Goal: Information Seeking & Learning: Learn about a topic

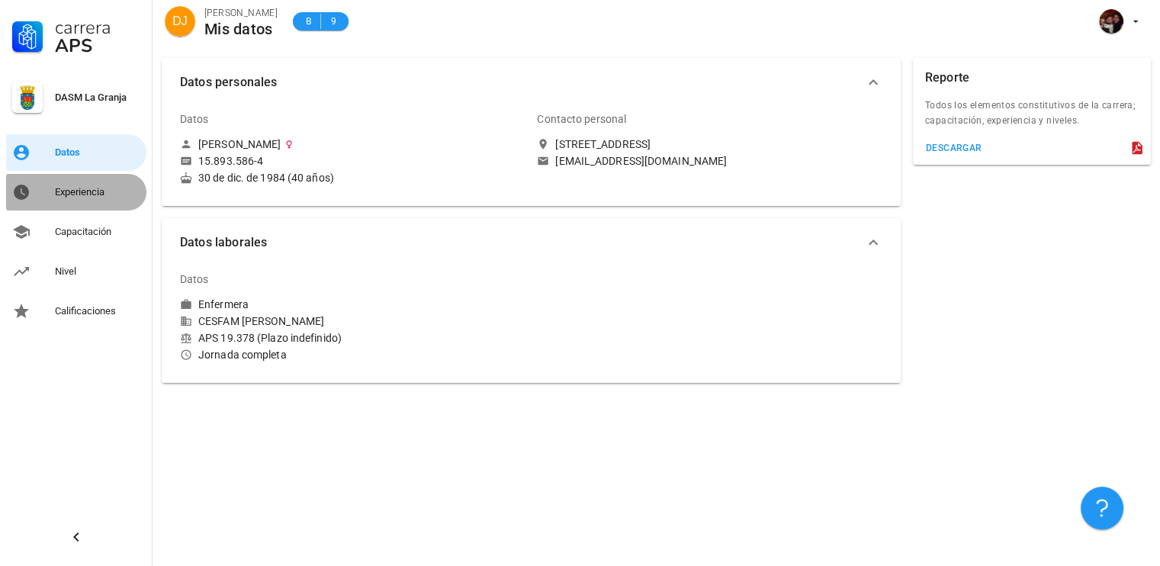
click at [92, 193] on div "Experiencia" at bounding box center [97, 192] width 85 height 12
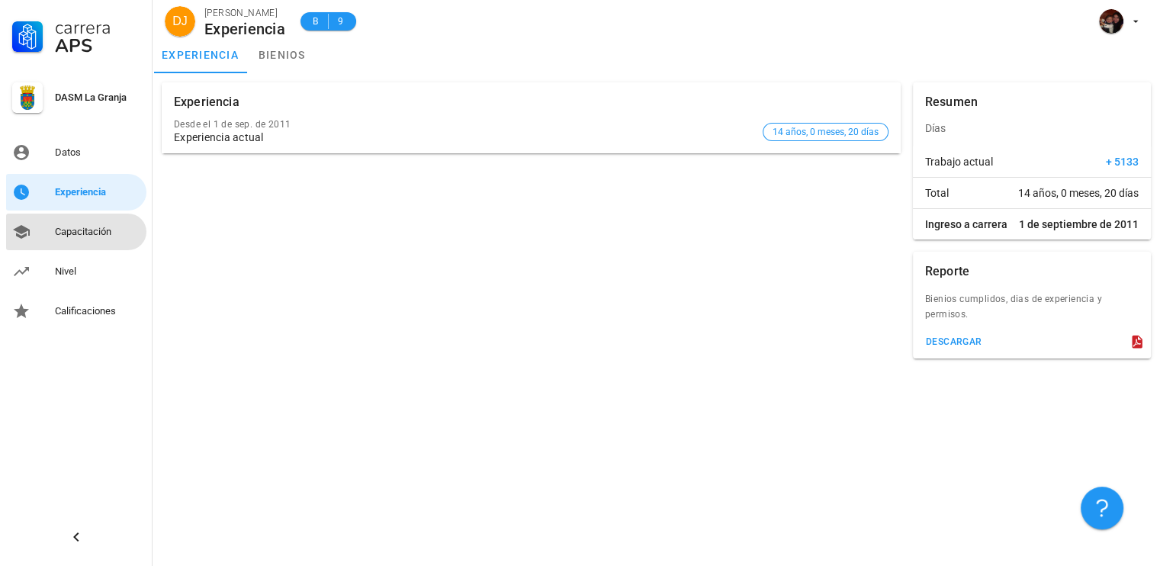
click at [104, 239] on div "Capacitación" at bounding box center [97, 232] width 85 height 24
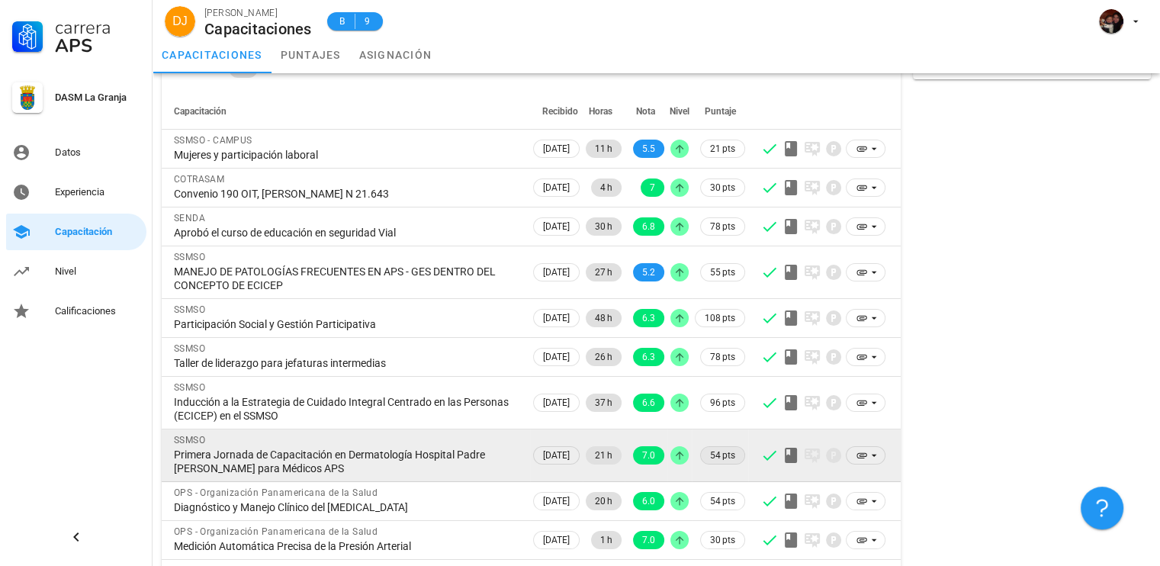
scroll to position [136, 0]
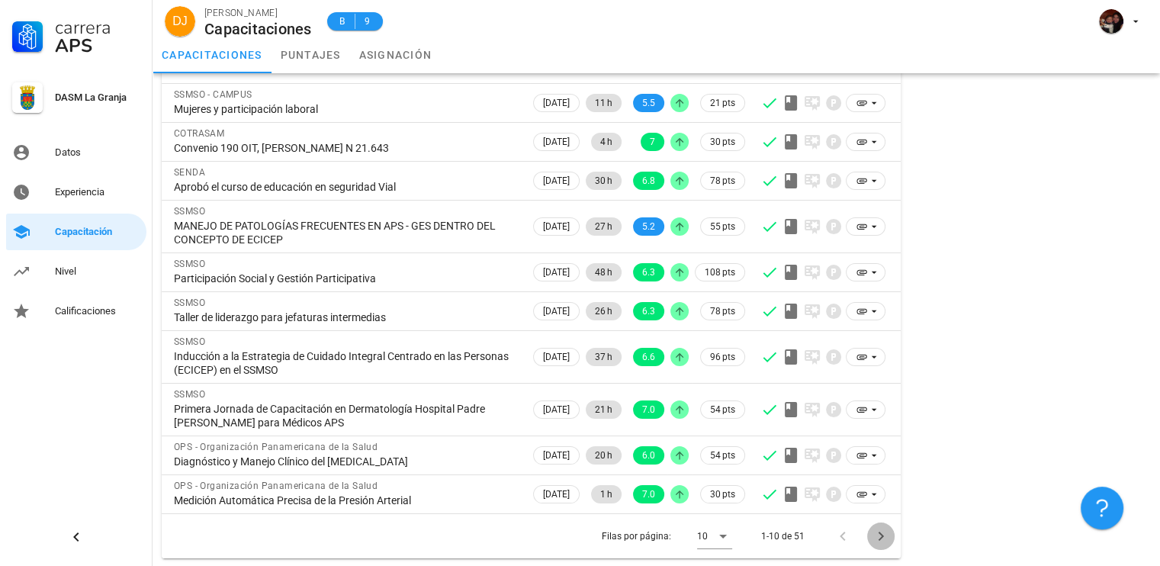
click at [885, 532] on icon "Página siguiente" at bounding box center [881, 536] width 18 height 18
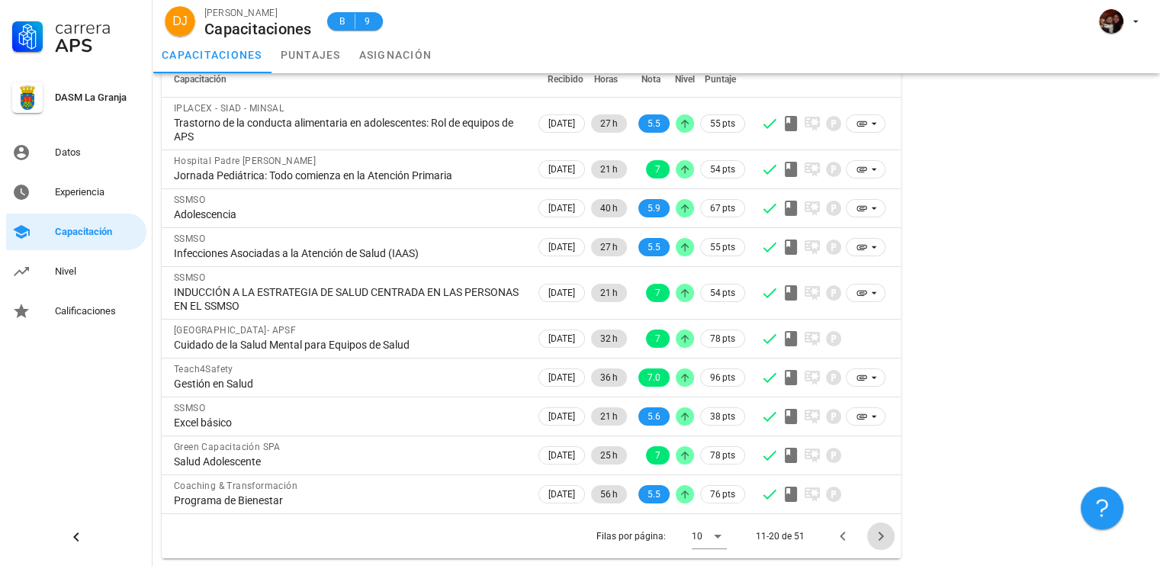
click at [882, 538] on icon "Página siguiente" at bounding box center [881, 536] width 18 height 18
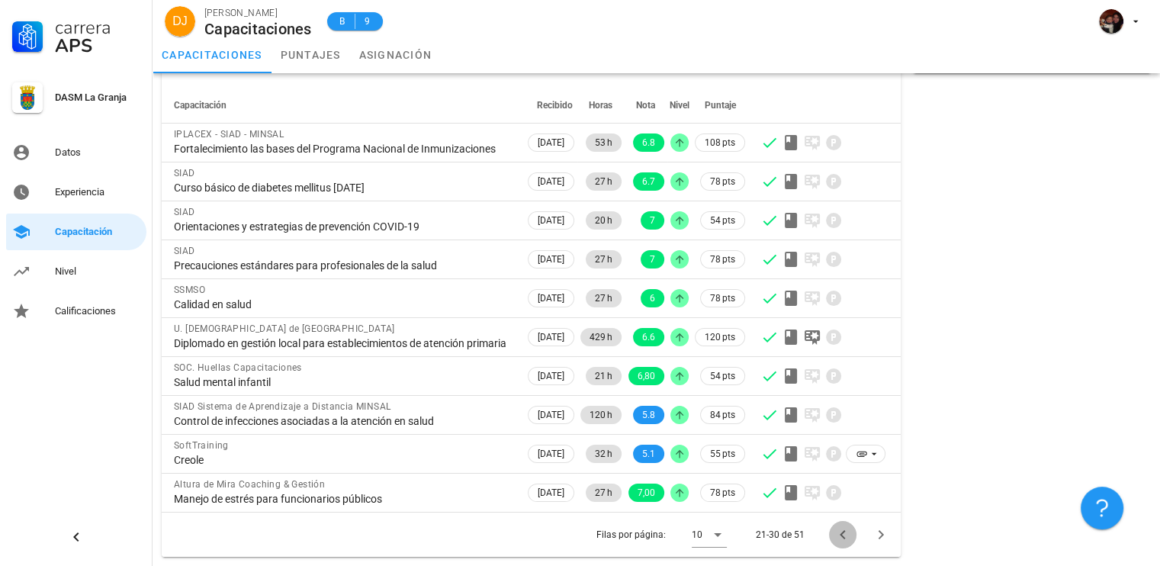
click at [846, 538] on icon "Página anterior" at bounding box center [843, 534] width 18 height 18
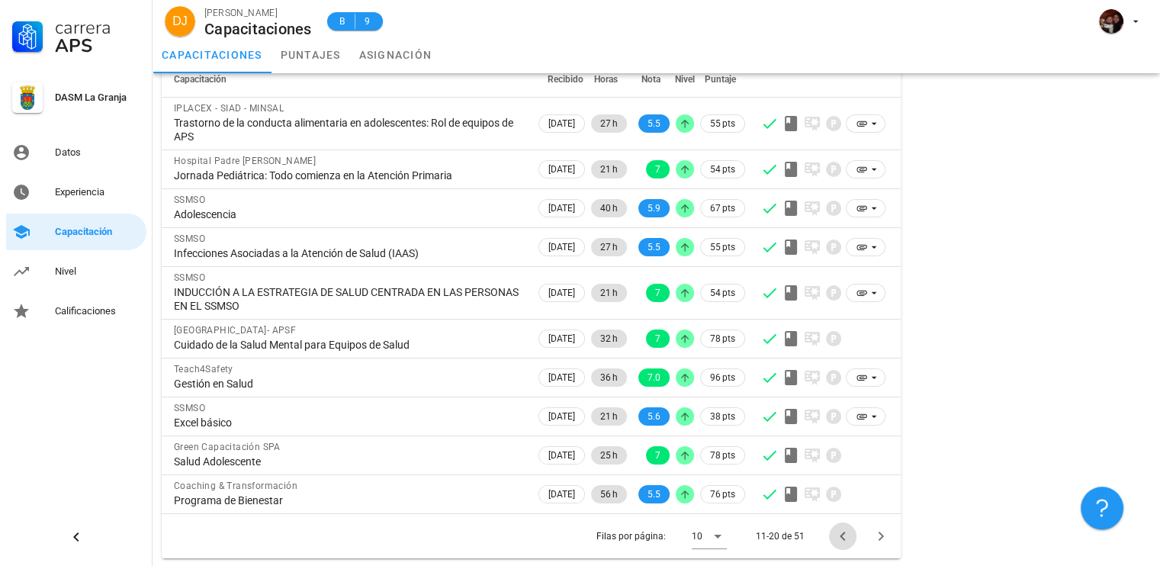
click at [846, 538] on icon "Página anterior" at bounding box center [843, 536] width 18 height 18
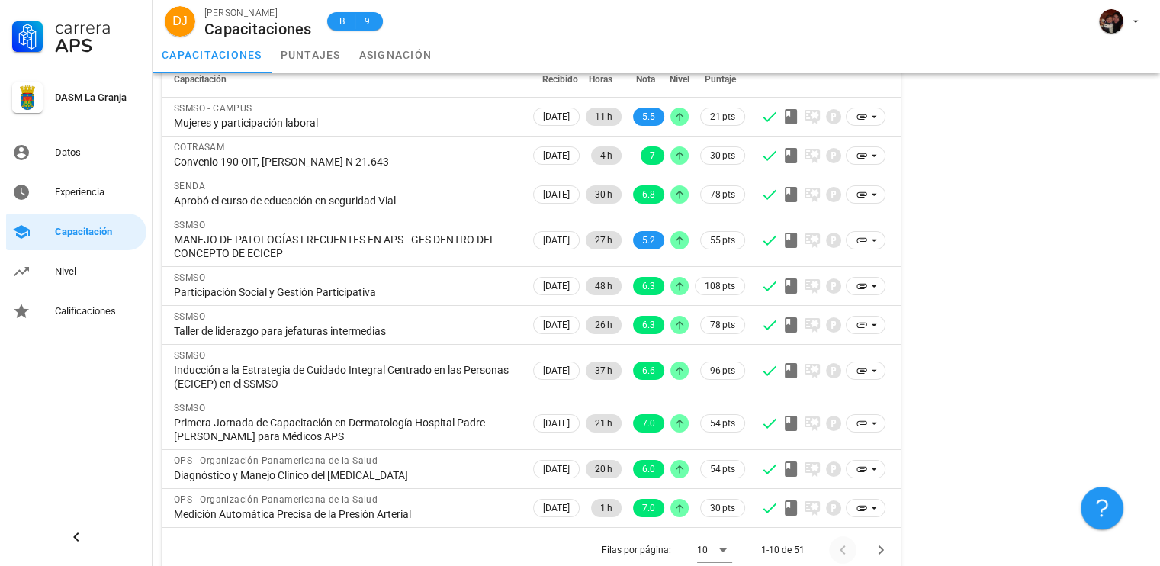
click at [846, 538] on div at bounding box center [845, 549] width 33 height 27
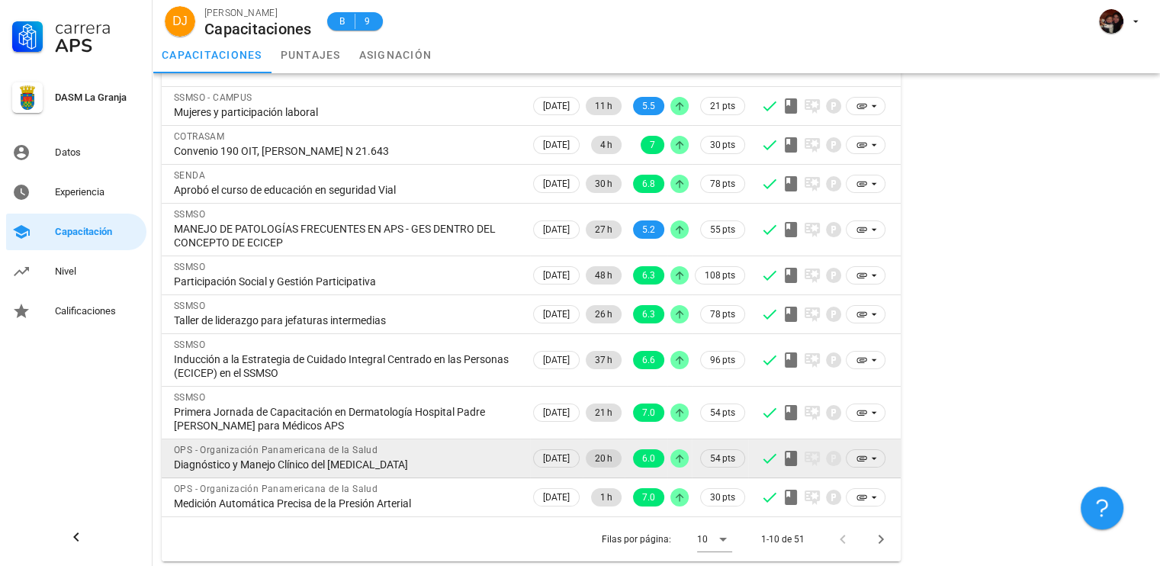
scroll to position [136, 0]
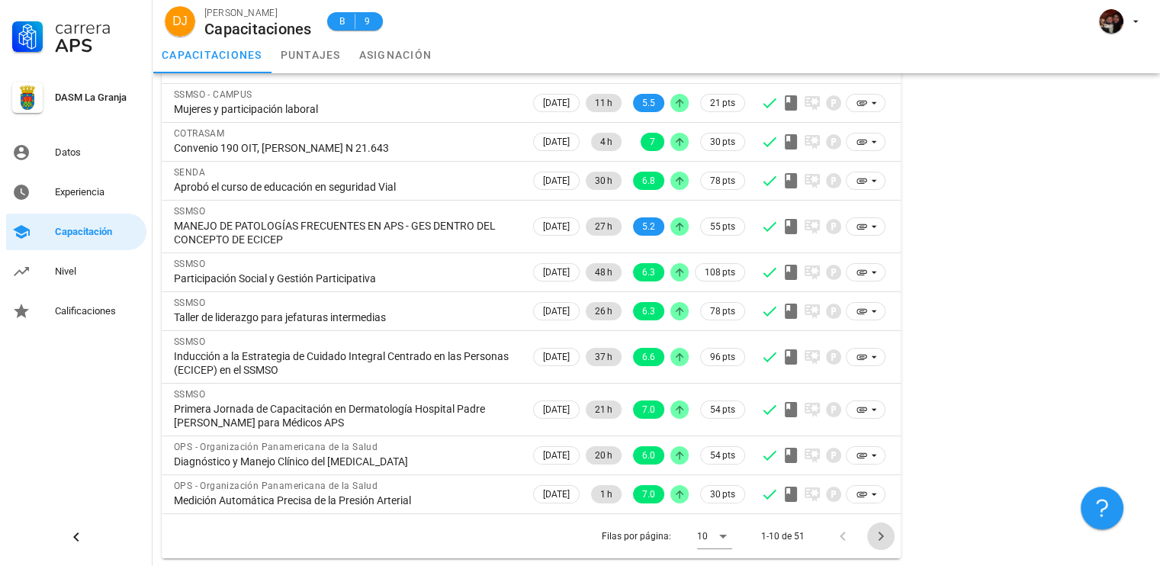
click at [883, 535] on icon "Página siguiente" at bounding box center [881, 536] width 18 height 18
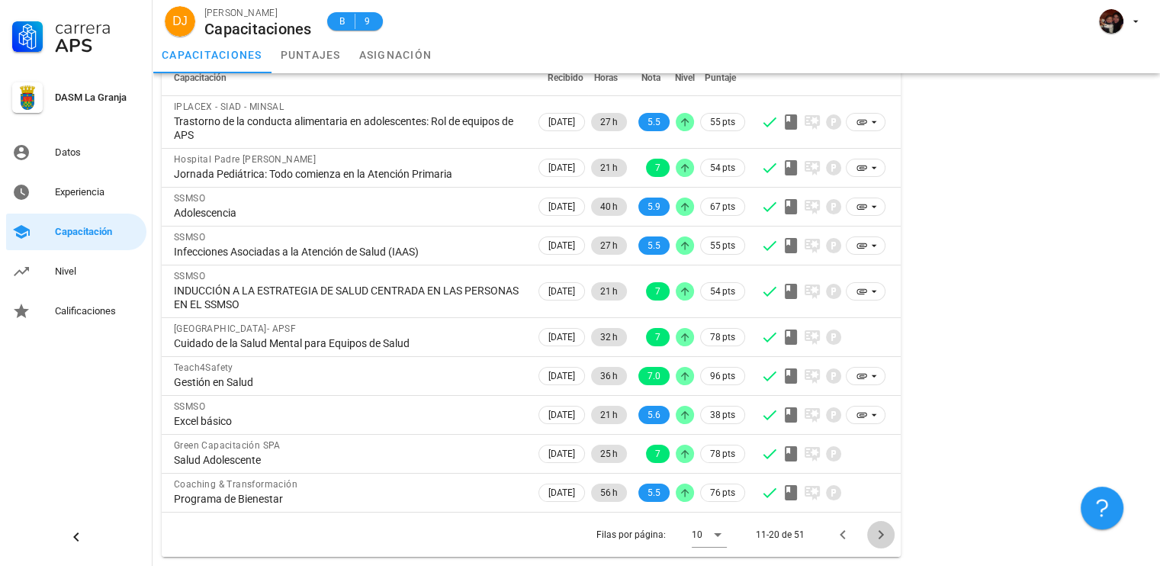
scroll to position [122, 0]
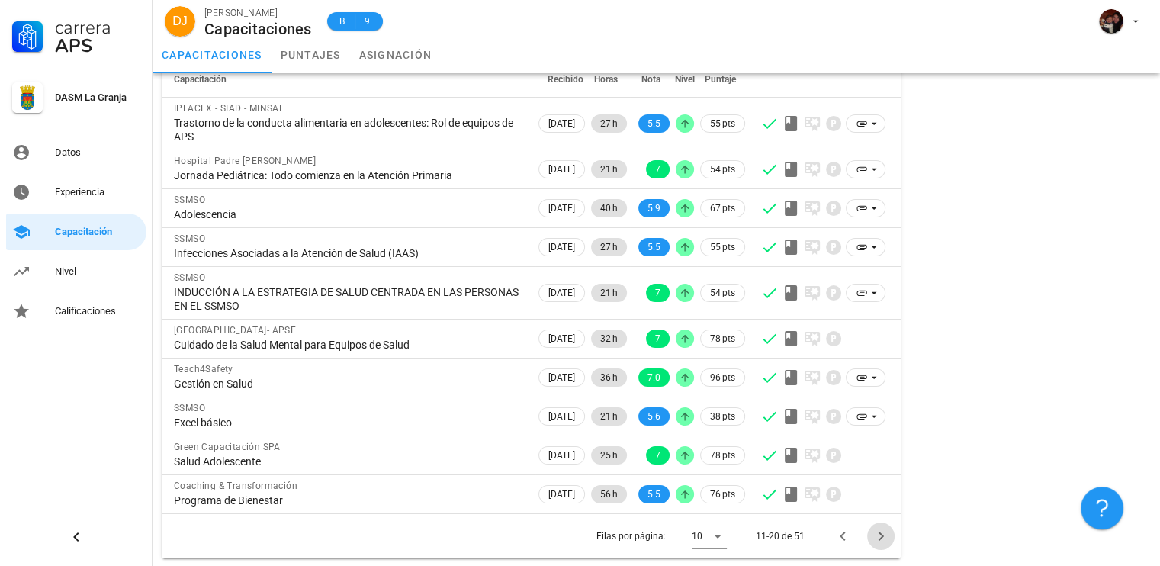
click at [883, 535] on icon "Página siguiente" at bounding box center [881, 536] width 18 height 18
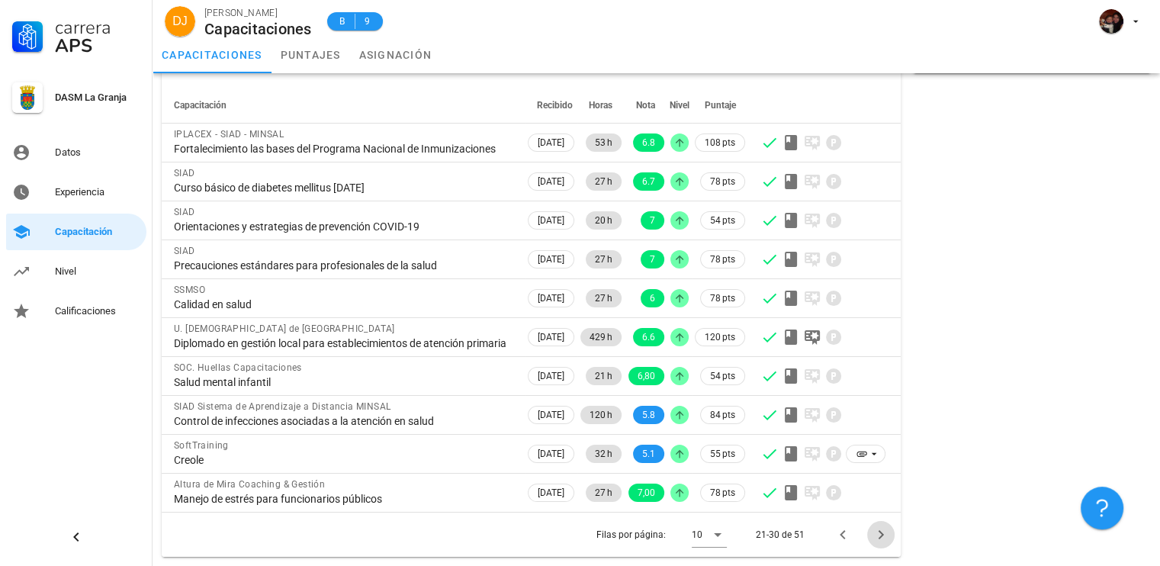
click at [882, 537] on icon "Página siguiente" at bounding box center [881, 534] width 18 height 18
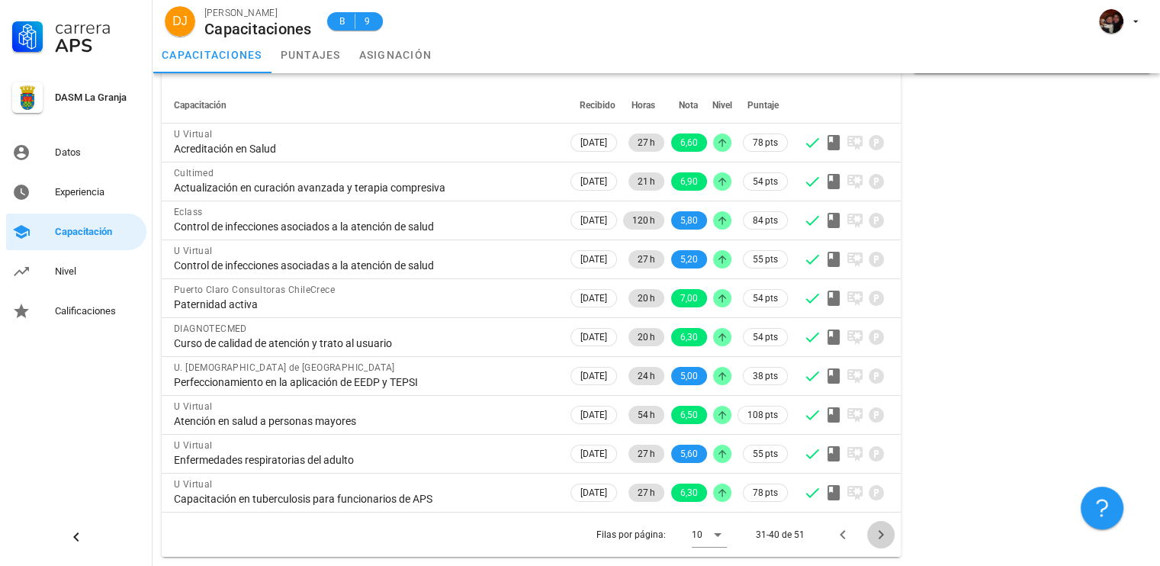
scroll to position [95, 0]
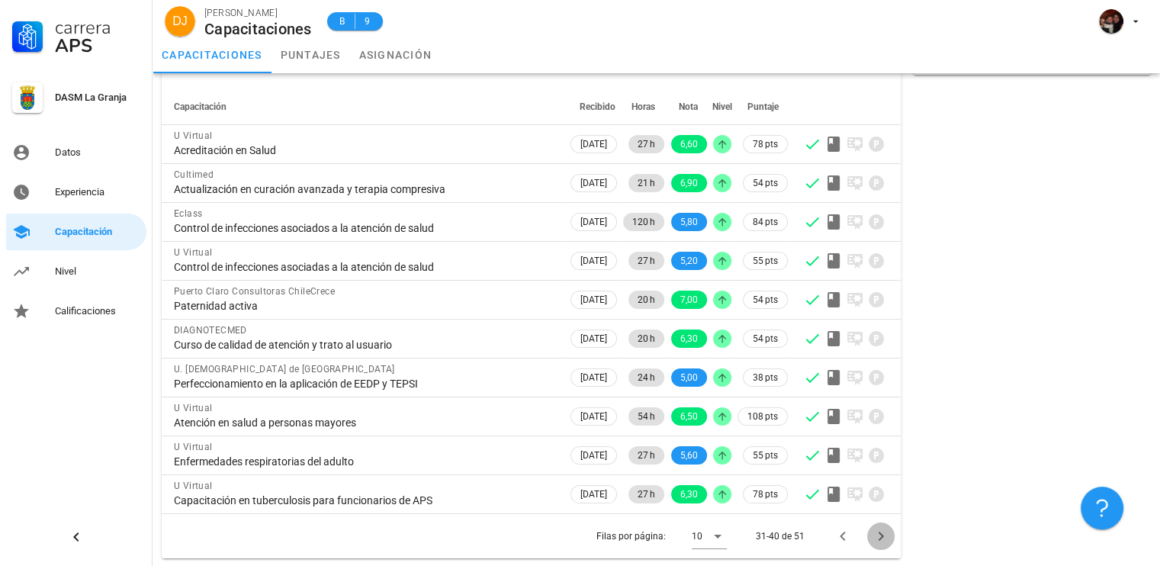
click at [882, 537] on icon "Página siguiente" at bounding box center [881, 536] width 18 height 18
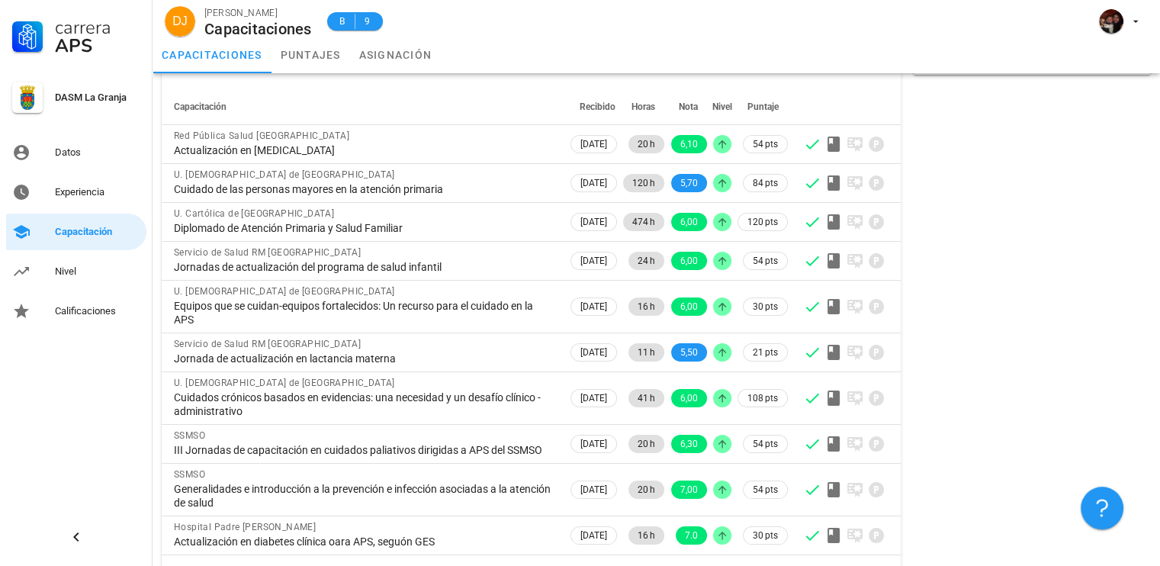
click at [930, 496] on div "Resumen Total de horas 2459" at bounding box center [1032, 294] width 250 height 624
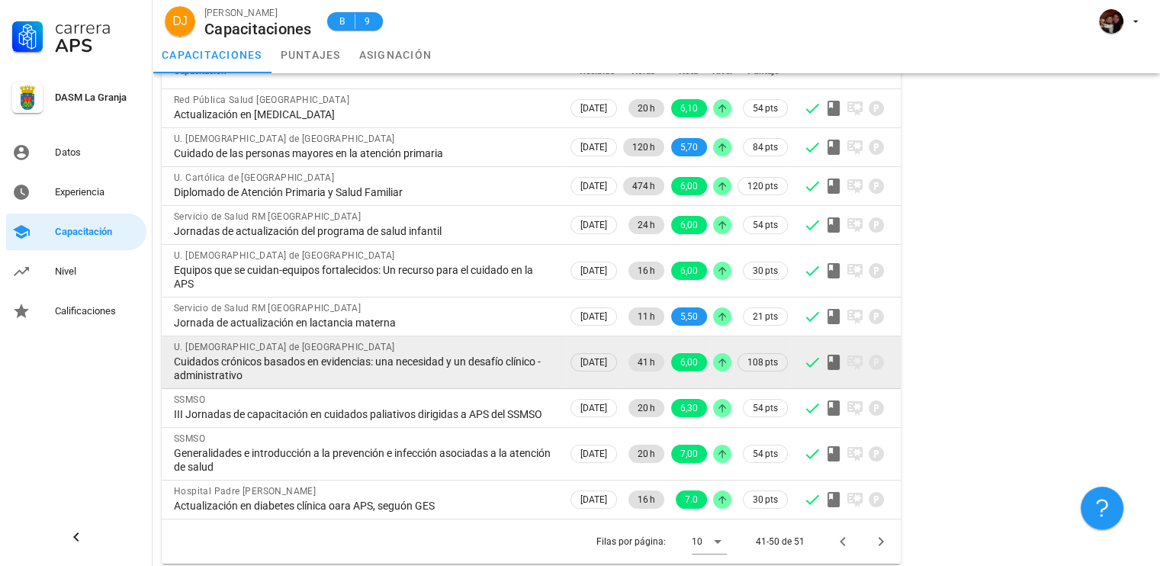
scroll to position [149, 0]
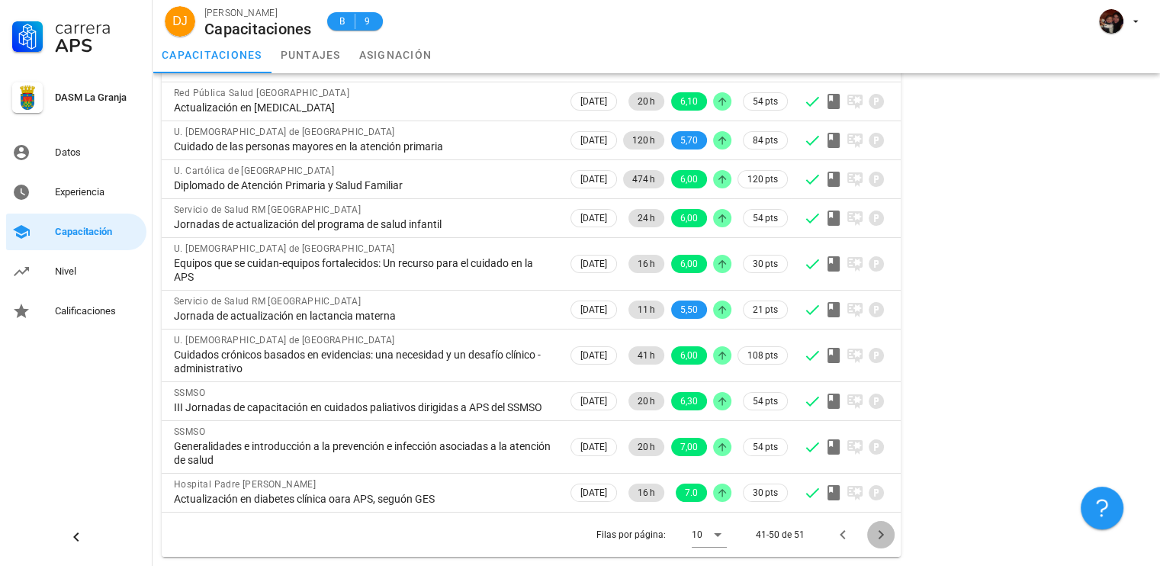
click at [885, 529] on icon "Página siguiente" at bounding box center [881, 534] width 18 height 18
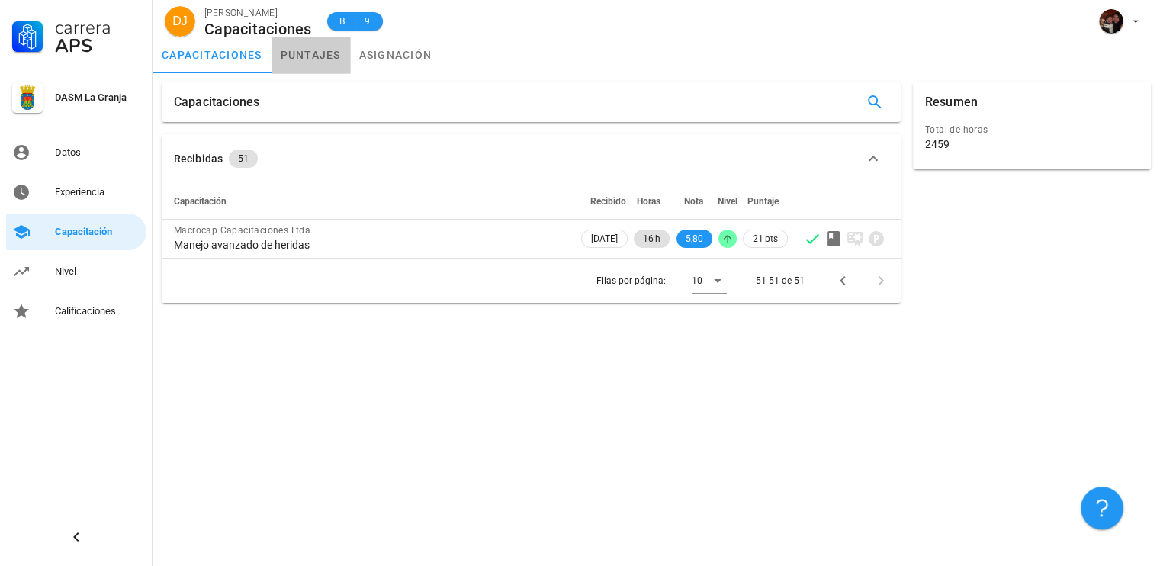
click at [308, 53] on link "puntajes" at bounding box center [310, 55] width 79 height 37
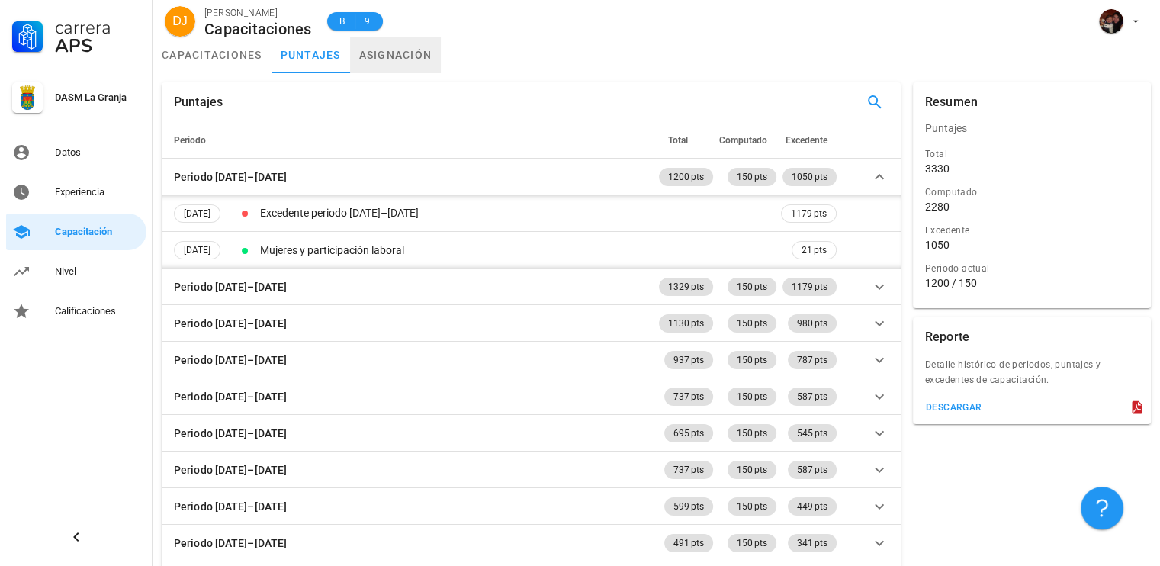
click at [381, 57] on link "asignación" at bounding box center [396, 55] width 92 height 37
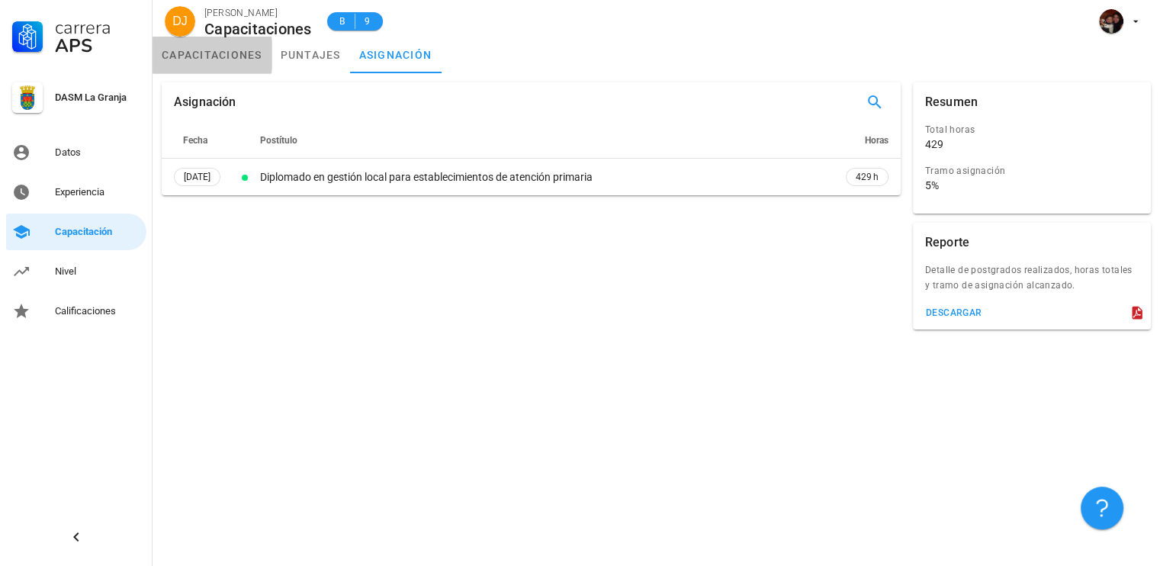
click at [246, 56] on link "capacitaciones" at bounding box center [212, 55] width 119 height 37
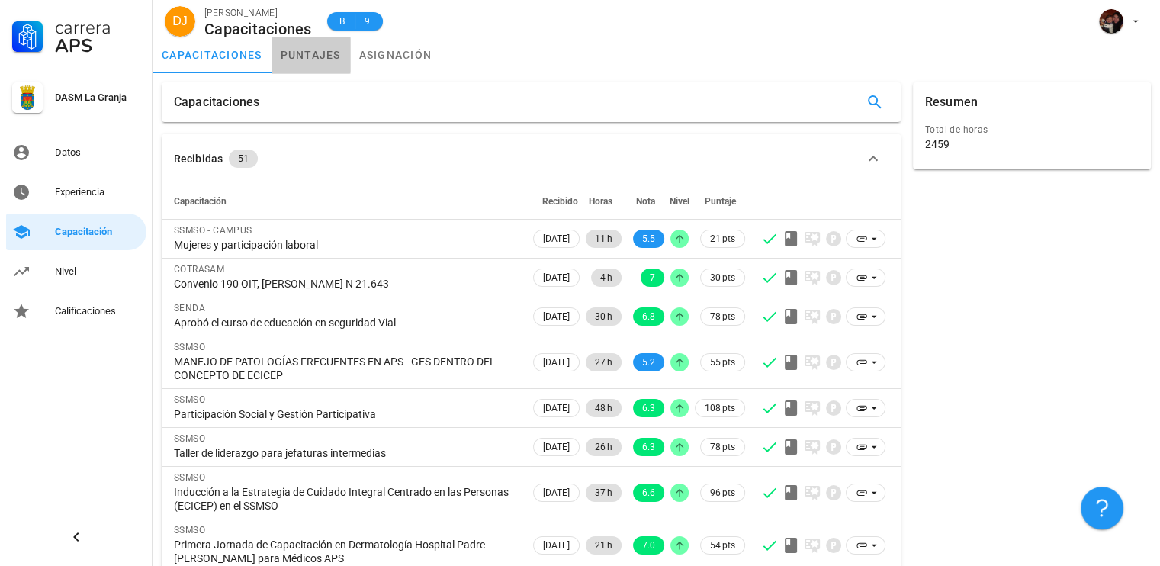
click at [312, 51] on link "puntajes" at bounding box center [310, 55] width 79 height 37
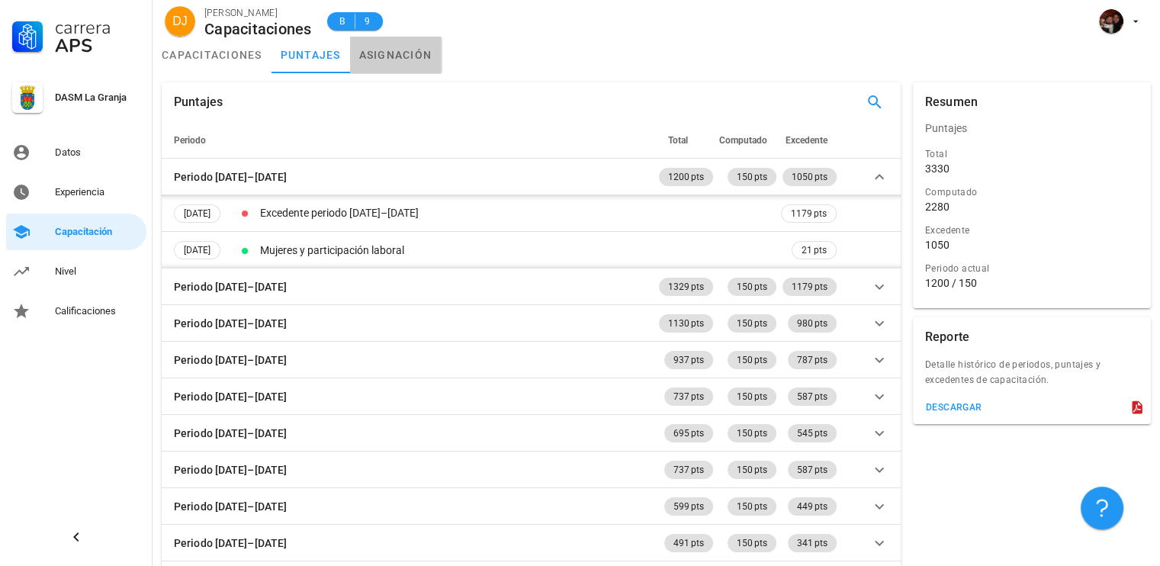
click at [412, 58] on link "asignación" at bounding box center [396, 55] width 92 height 37
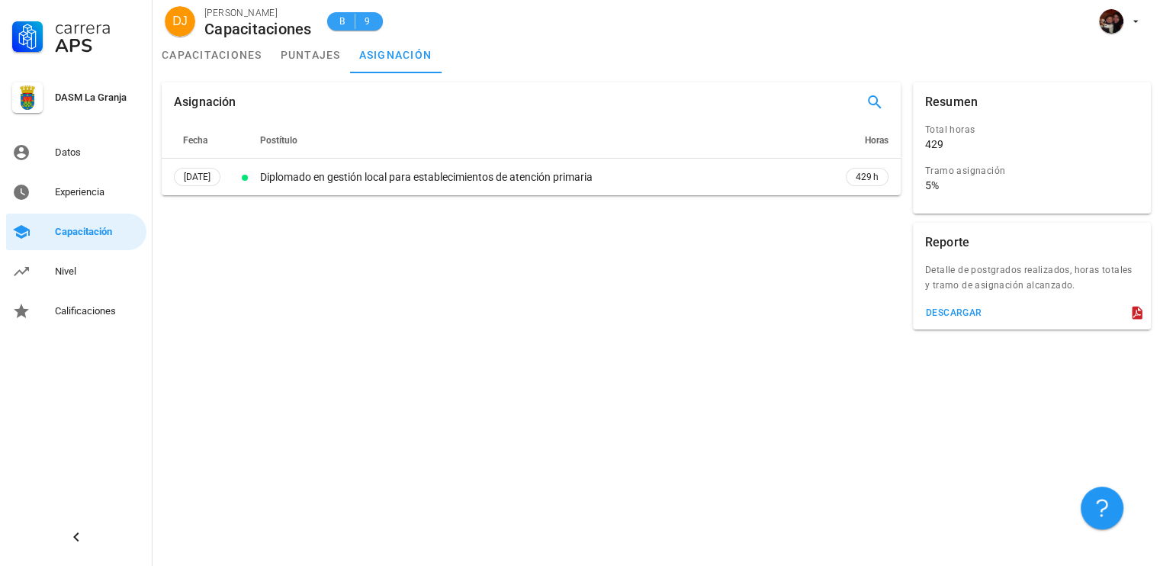
click at [365, 19] on span "9" at bounding box center [367, 21] width 12 height 15
click at [345, 16] on span "B" at bounding box center [342, 21] width 12 height 15
click at [314, 66] on link "puntajes" at bounding box center [310, 55] width 79 height 37
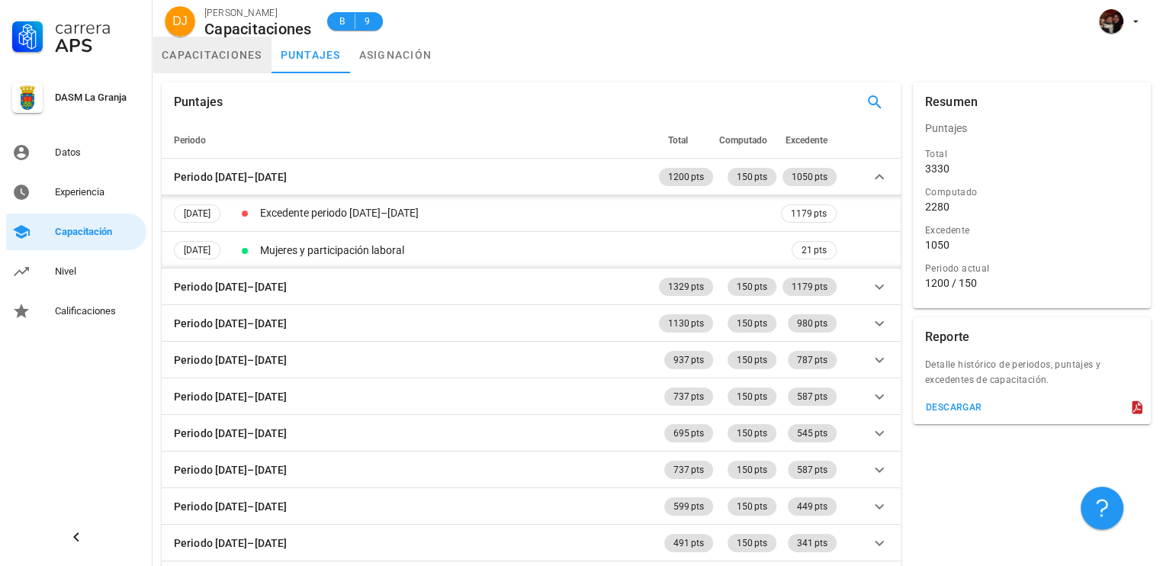
click at [247, 59] on link "capacitaciones" at bounding box center [212, 55] width 119 height 37
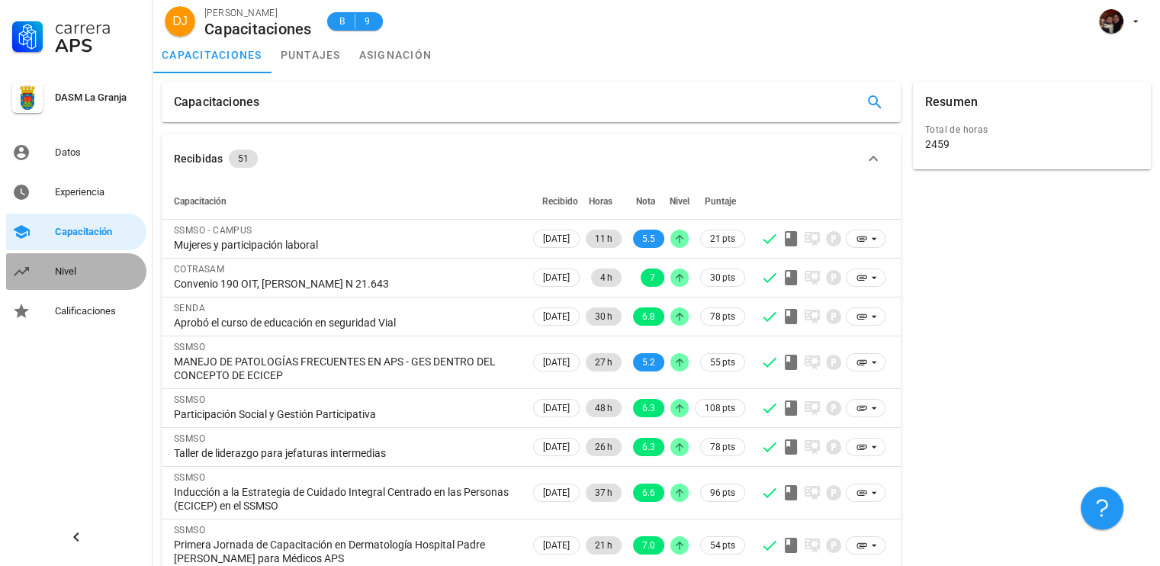
click at [79, 263] on div "Nivel" at bounding box center [97, 271] width 85 height 24
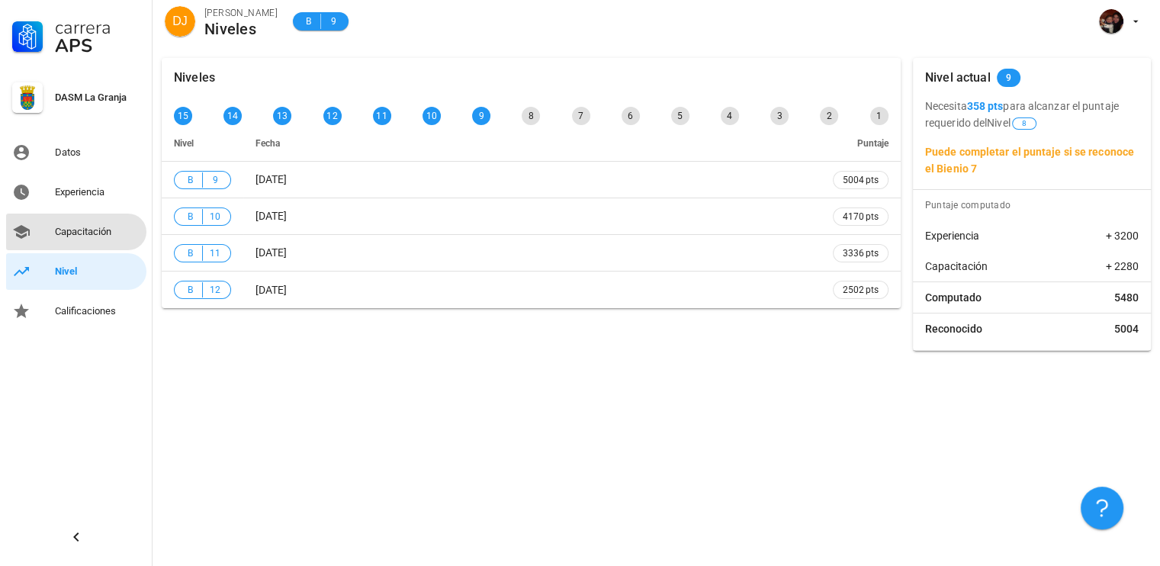
click at [108, 214] on link "Capacitación" at bounding box center [76, 232] width 140 height 37
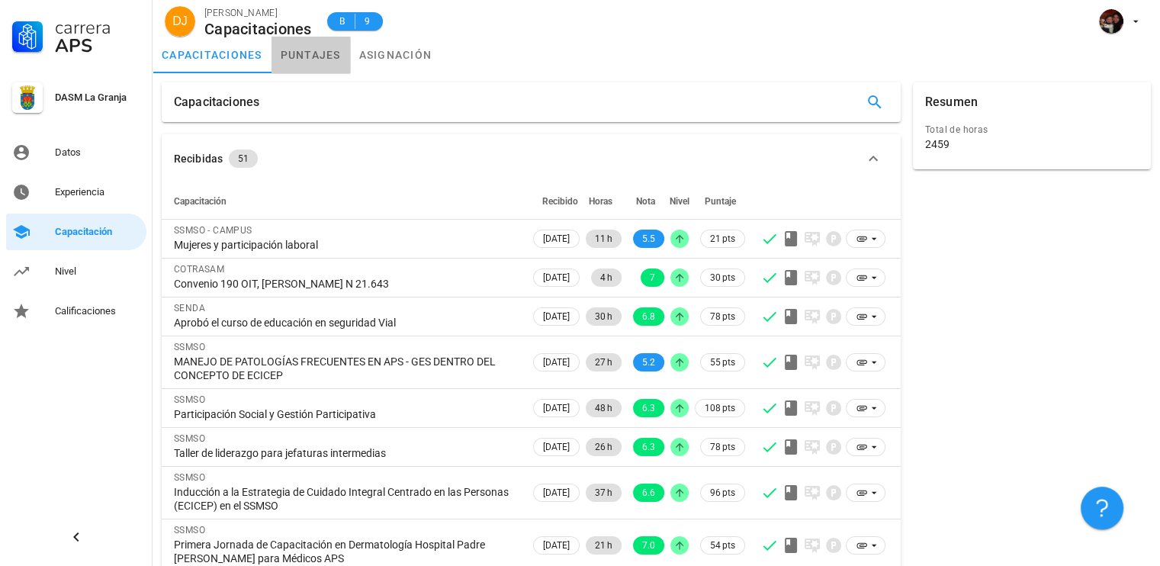
click at [304, 53] on link "puntajes" at bounding box center [310, 55] width 79 height 37
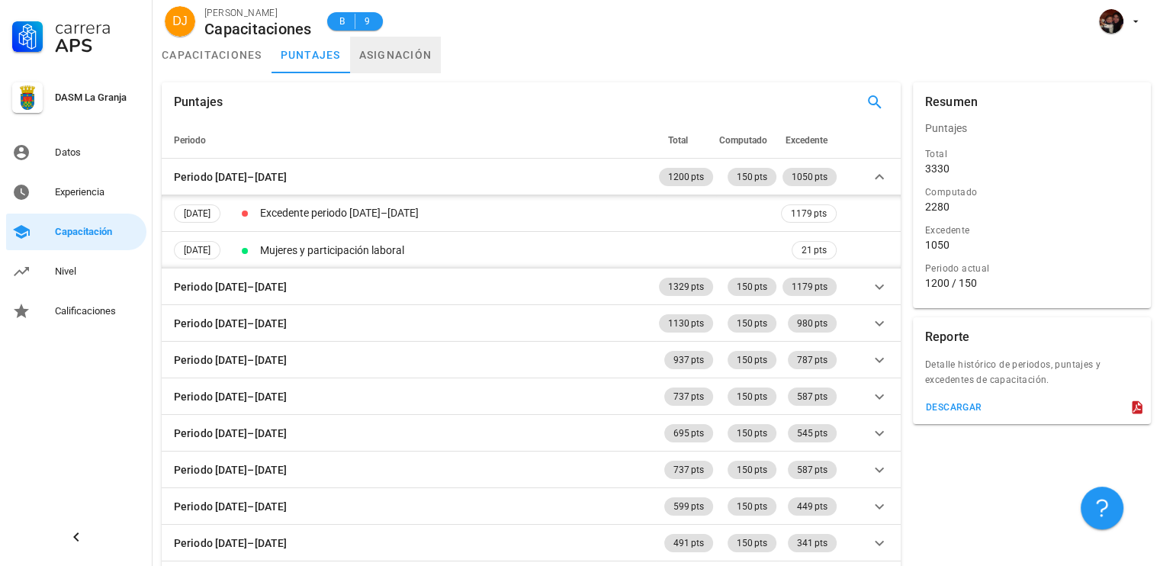
click at [384, 56] on link "asignación" at bounding box center [396, 55] width 92 height 37
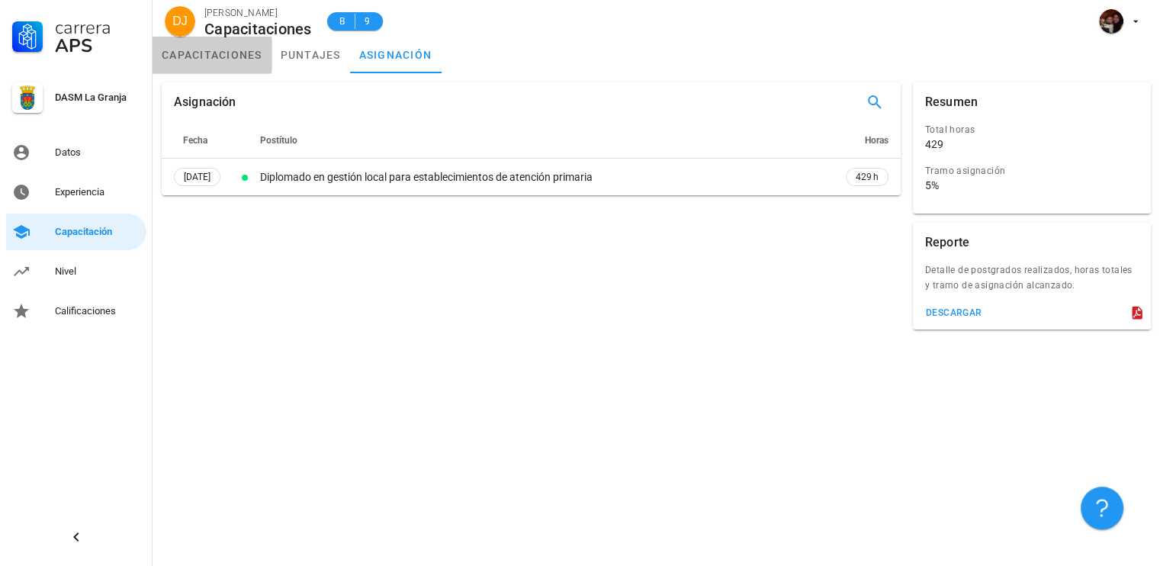
click at [214, 53] on link "capacitaciones" at bounding box center [212, 55] width 119 height 37
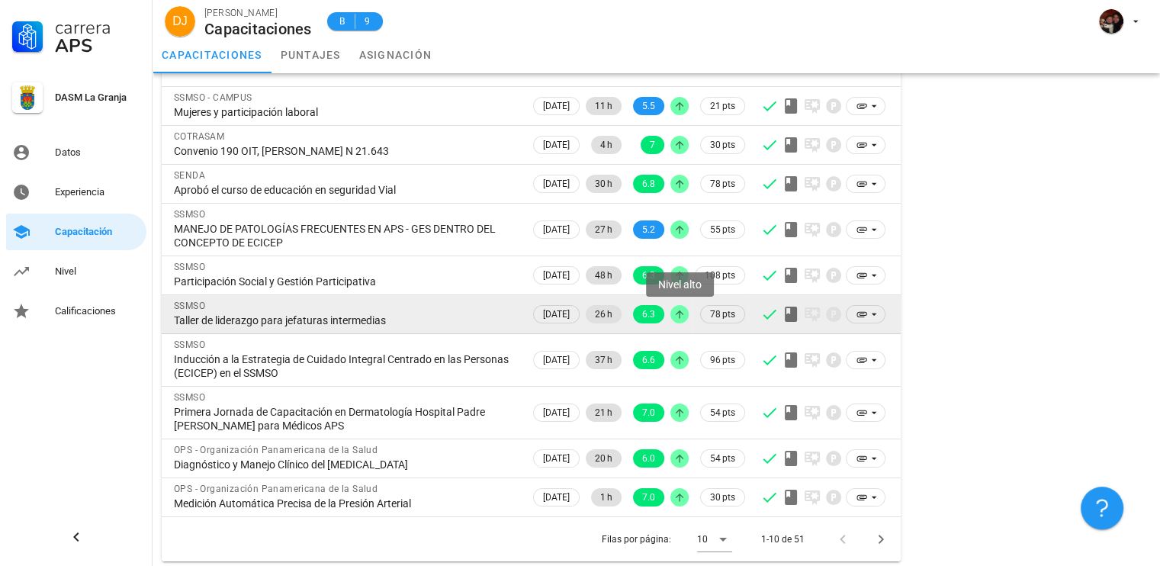
scroll to position [136, 0]
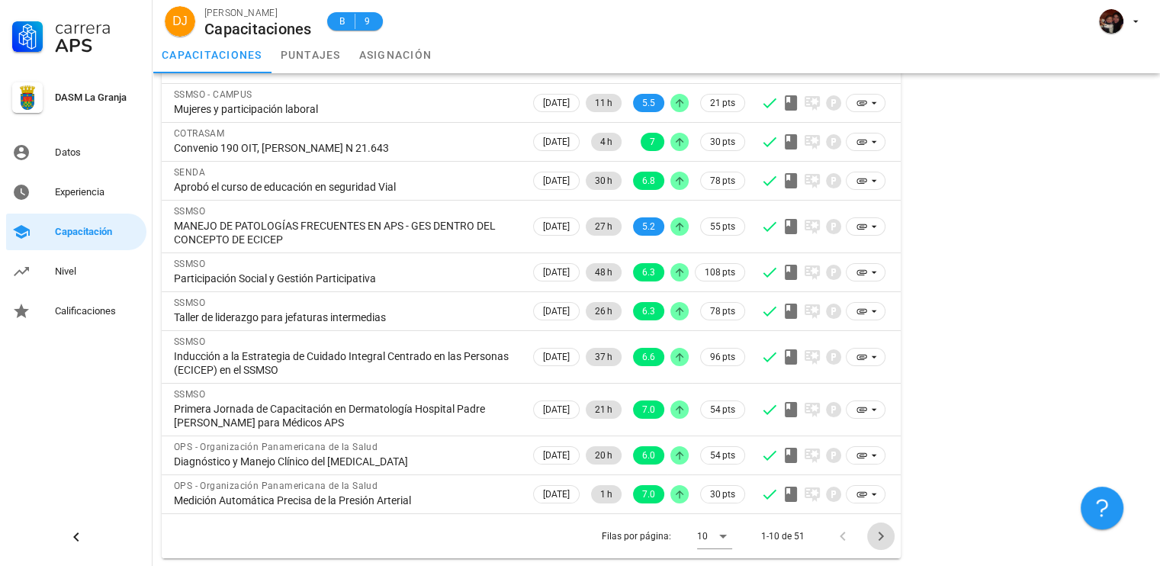
click at [882, 529] on icon "Página siguiente" at bounding box center [881, 536] width 18 height 18
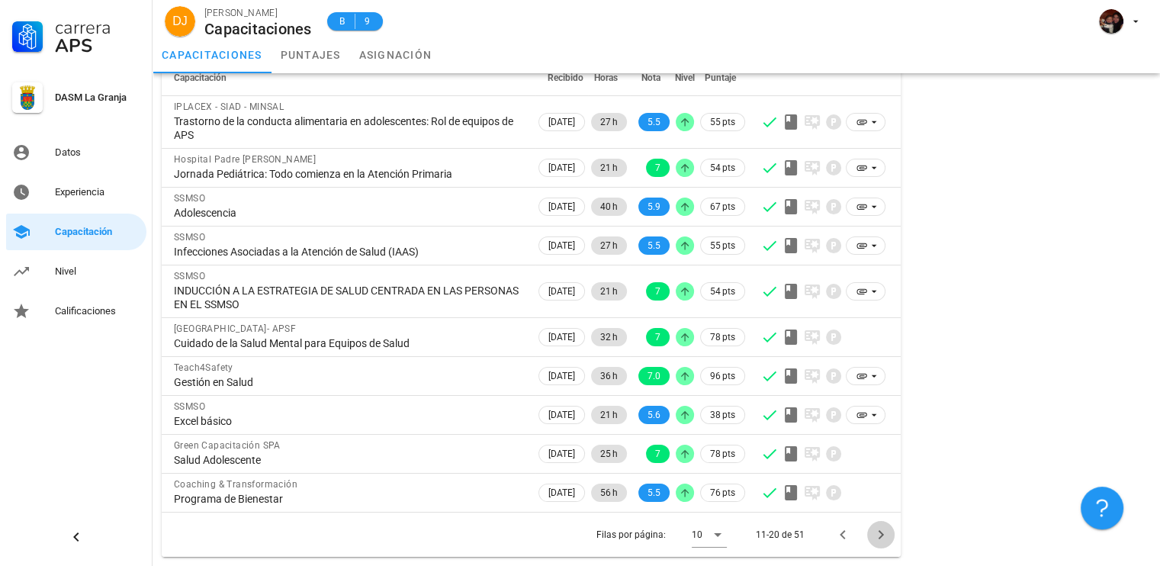
scroll to position [122, 0]
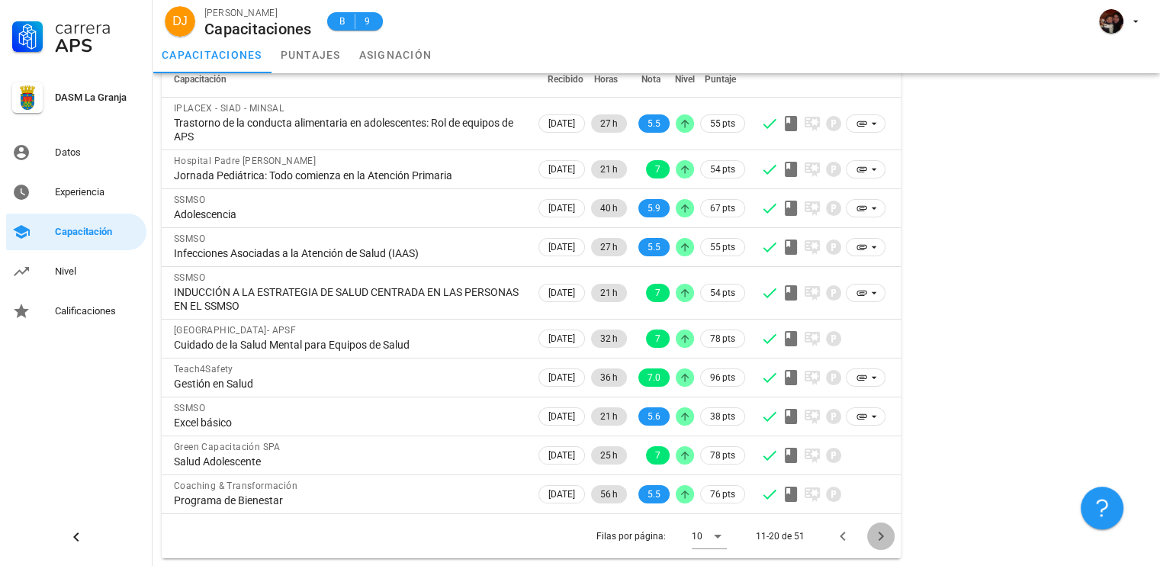
click at [882, 529] on icon "Página siguiente" at bounding box center [881, 536] width 18 height 18
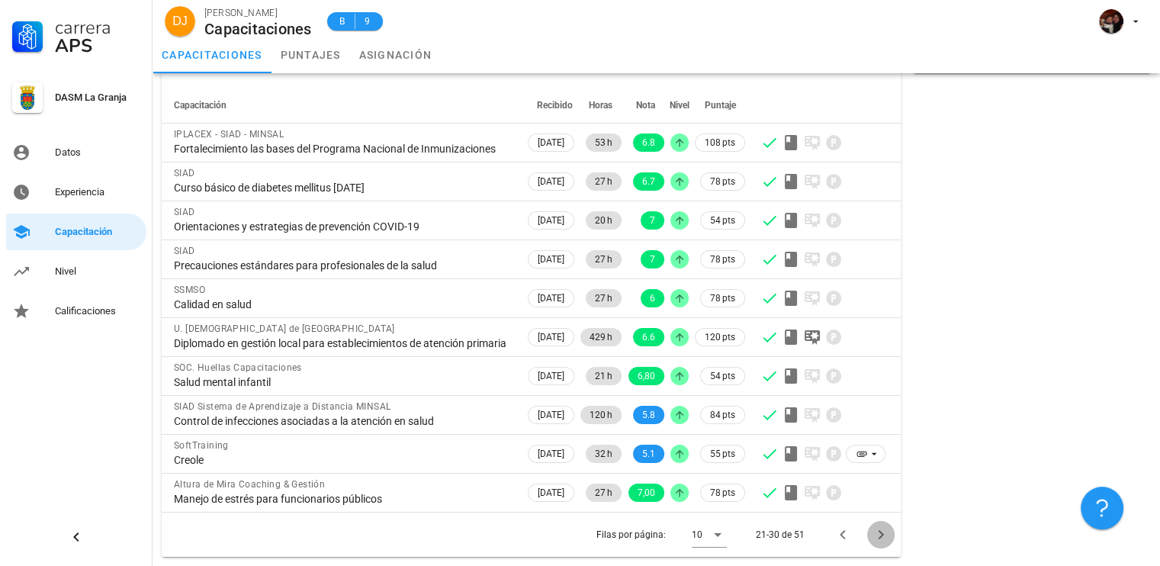
click at [882, 529] on icon "Página siguiente" at bounding box center [881, 534] width 18 height 18
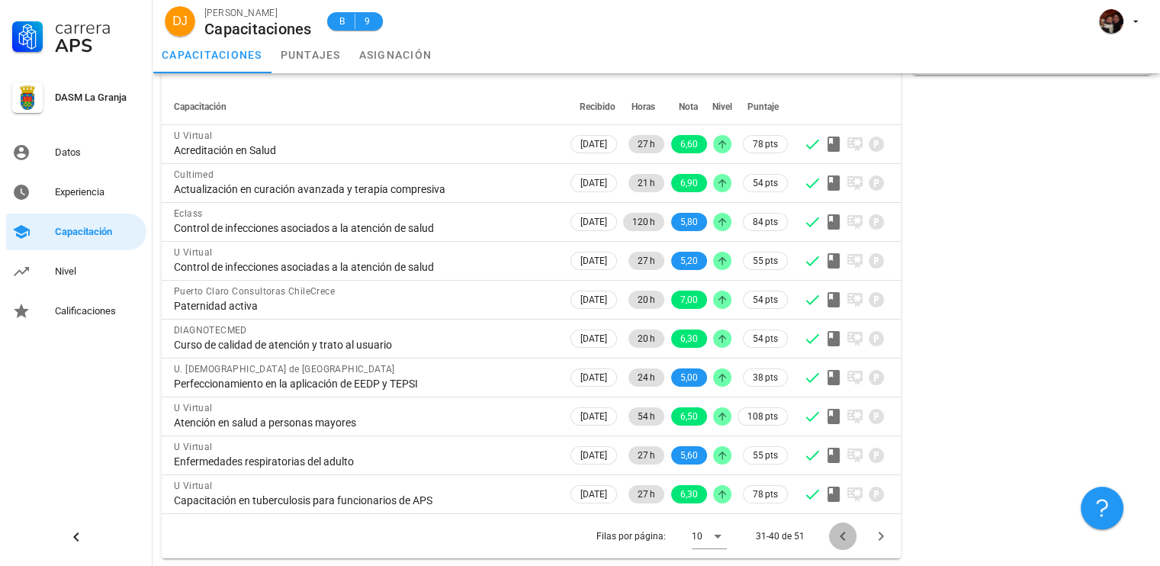
click at [834, 531] on icon "Página anterior" at bounding box center [843, 536] width 18 height 18
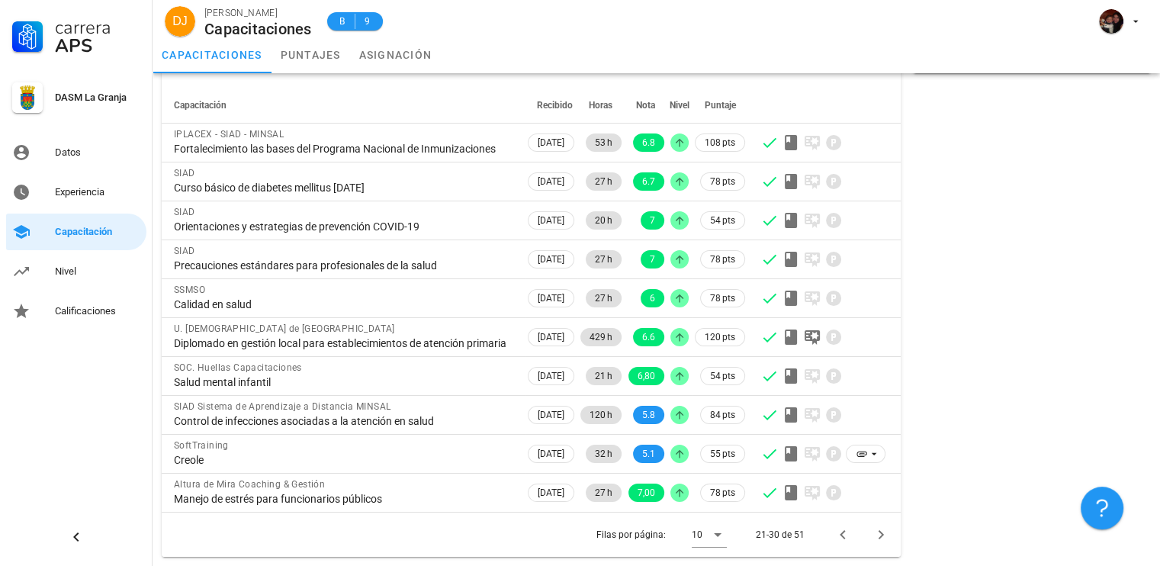
scroll to position [122, 0]
click at [886, 534] on icon "Página siguiente" at bounding box center [881, 534] width 18 height 18
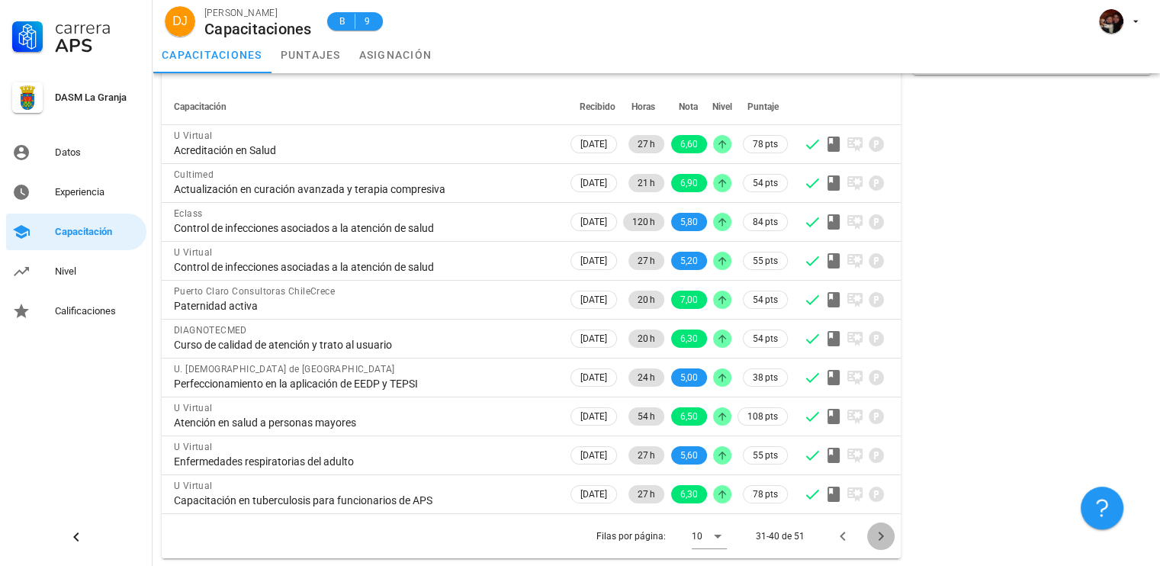
click at [887, 534] on icon "Página siguiente" at bounding box center [881, 536] width 18 height 18
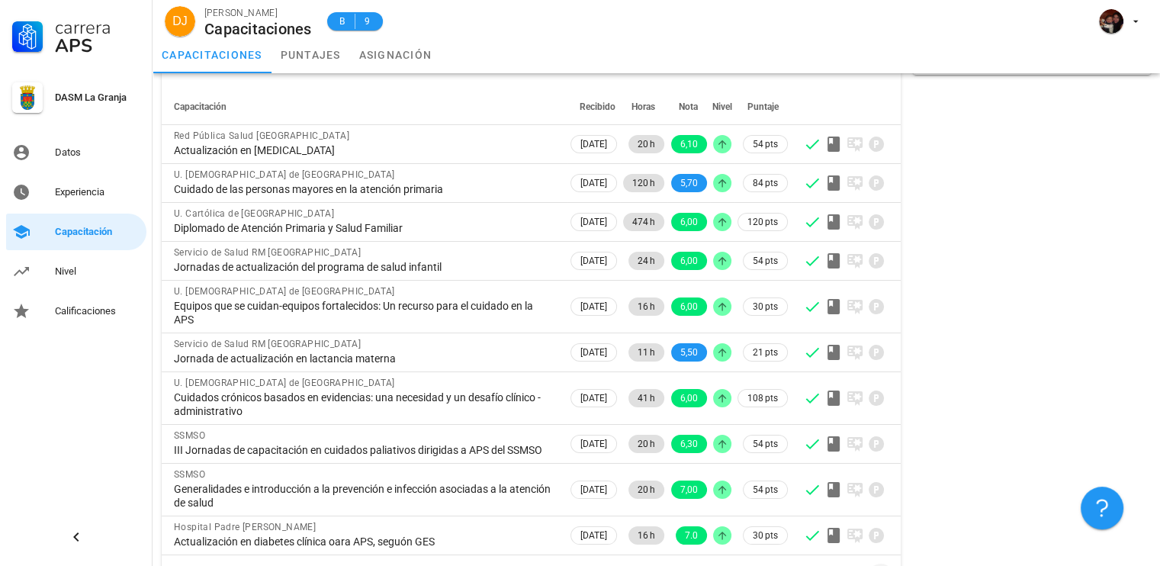
click at [887, 534] on td at bounding box center [846, 535] width 110 height 38
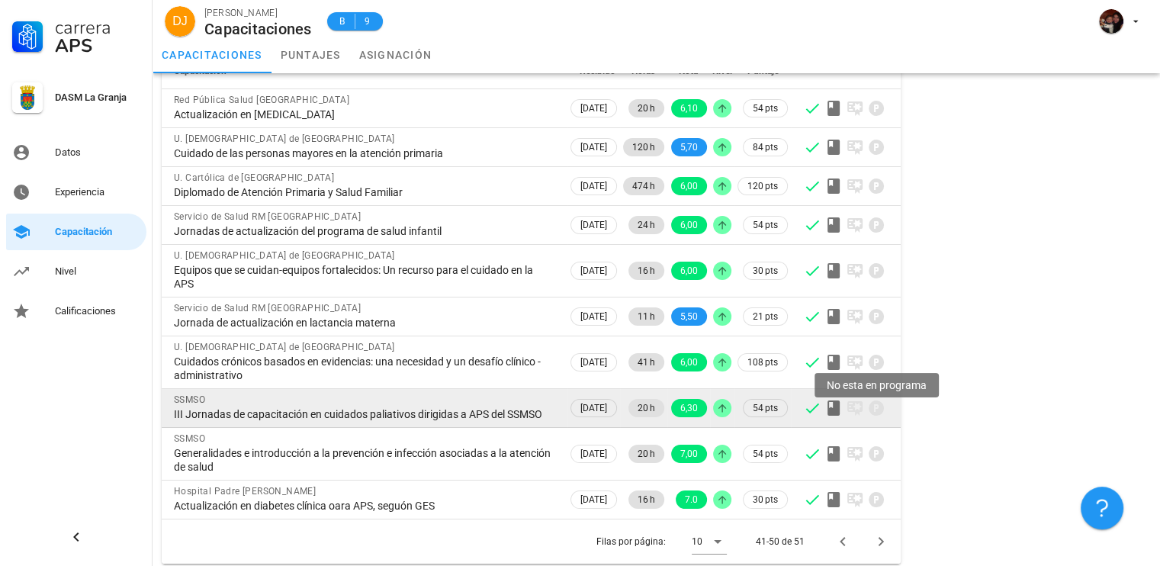
scroll to position [149, 0]
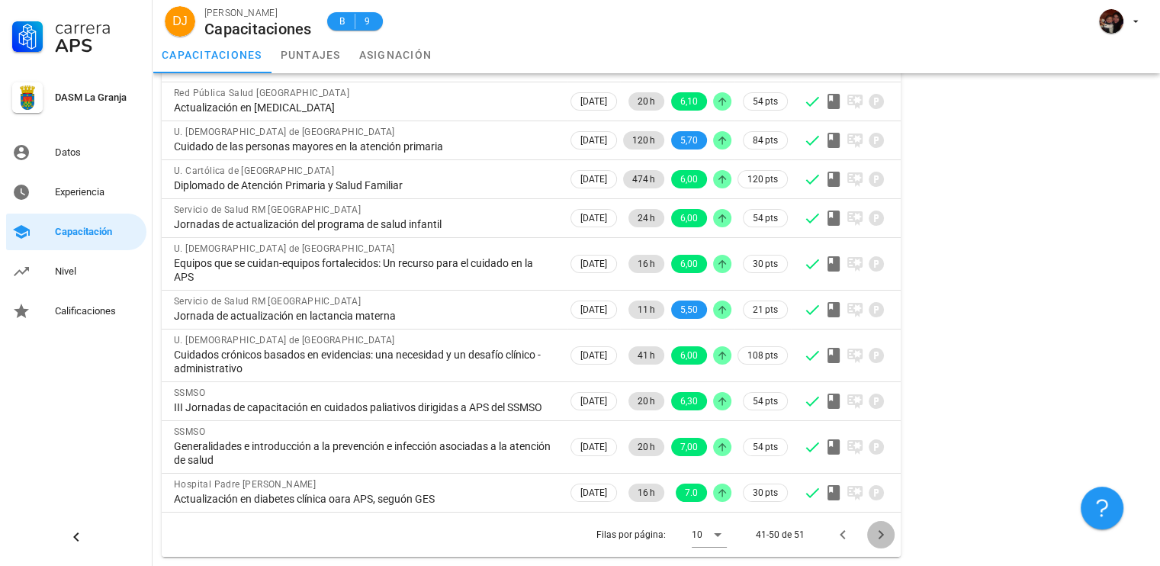
click at [882, 531] on icon "Página siguiente" at bounding box center [881, 534] width 18 height 18
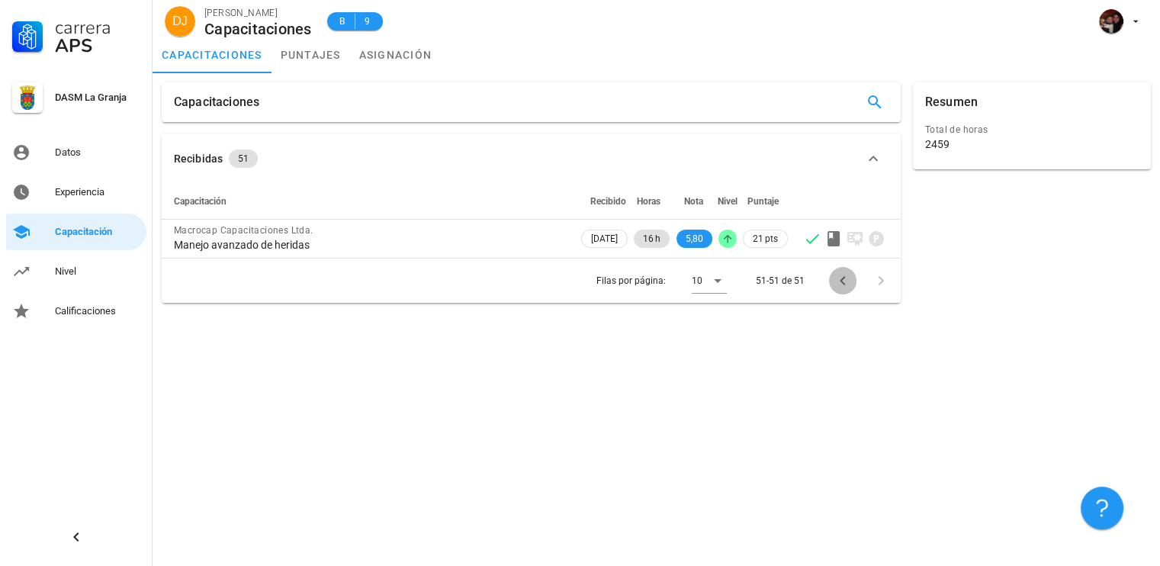
click at [836, 284] on icon "Página anterior" at bounding box center [843, 280] width 18 height 18
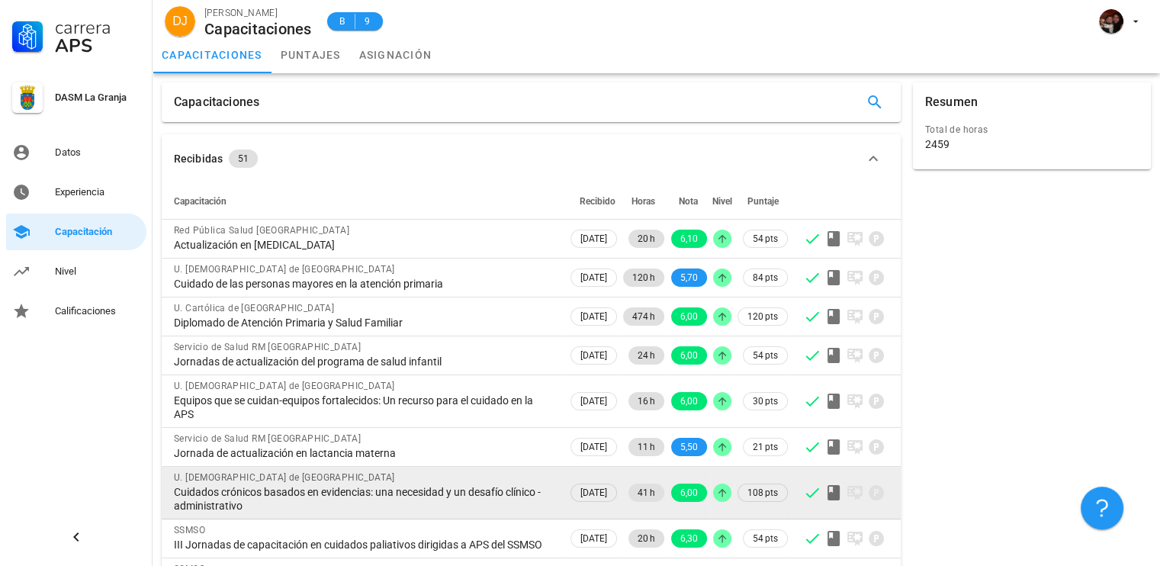
scroll to position [149, 0]
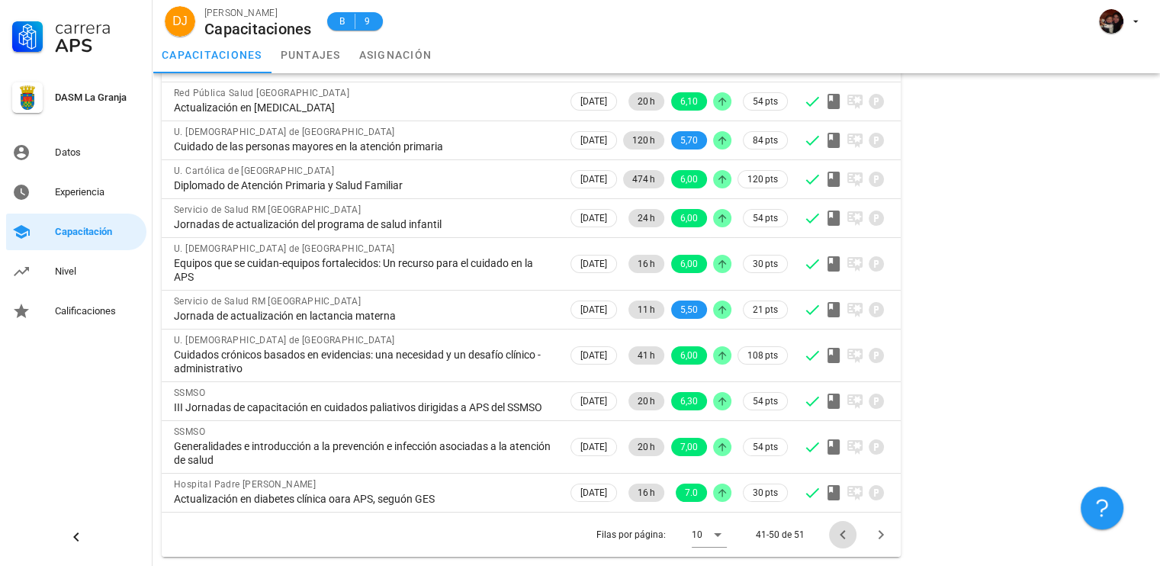
click at [840, 538] on icon "Página anterior" at bounding box center [843, 534] width 18 height 18
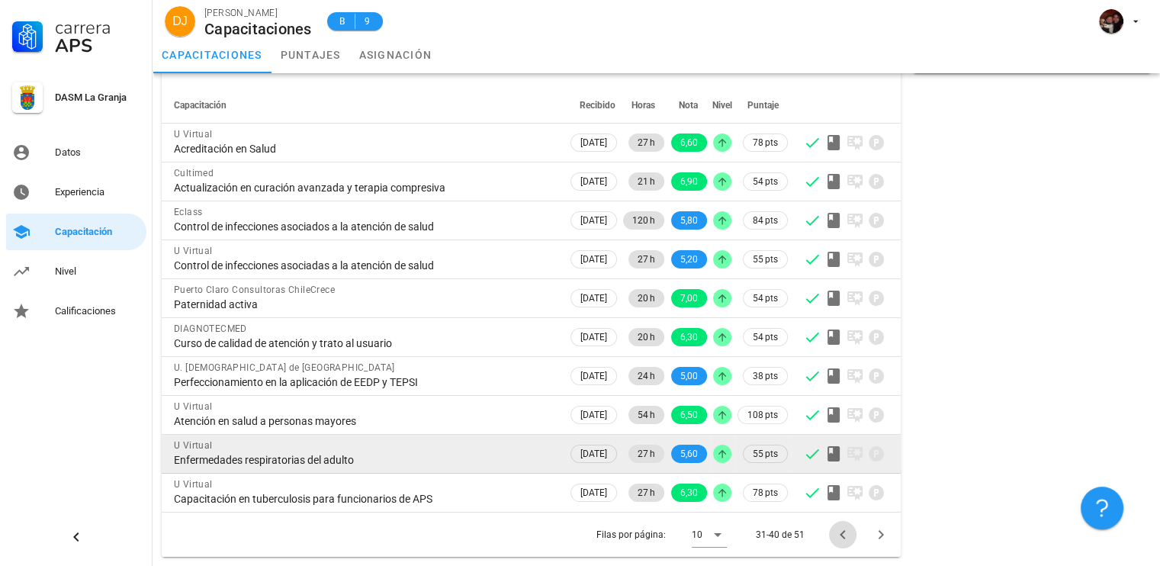
scroll to position [95, 0]
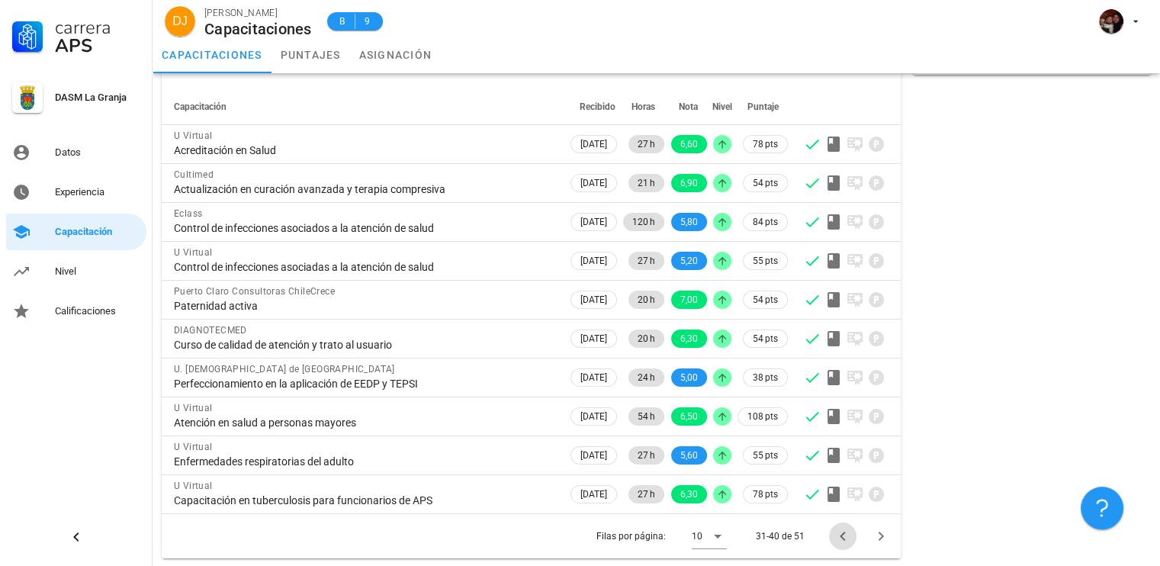
click at [845, 538] on icon "Página anterior" at bounding box center [843, 536] width 18 height 18
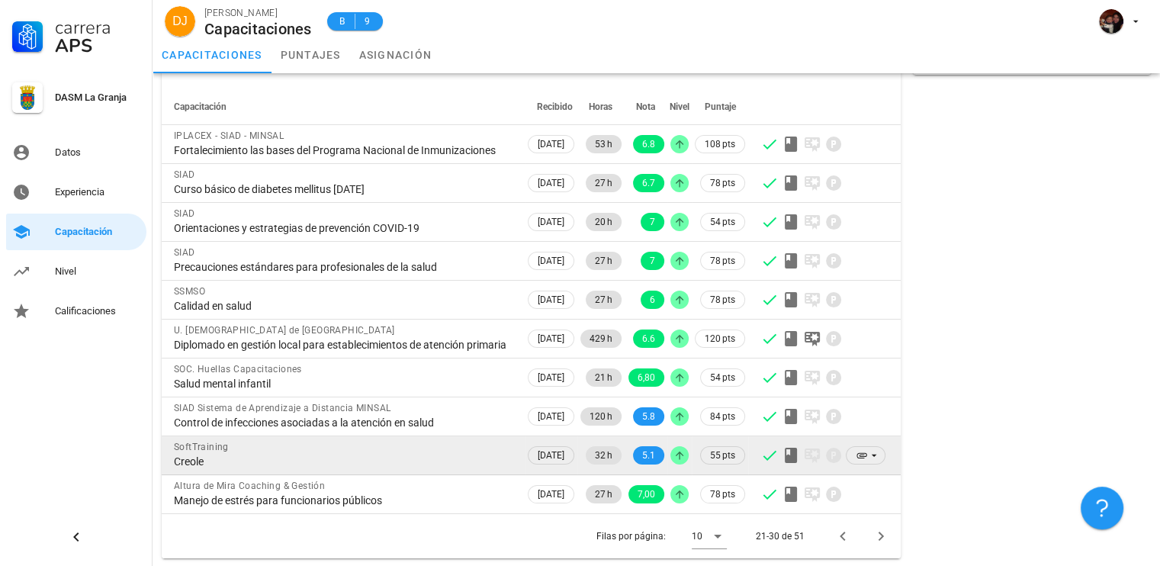
scroll to position [122, 0]
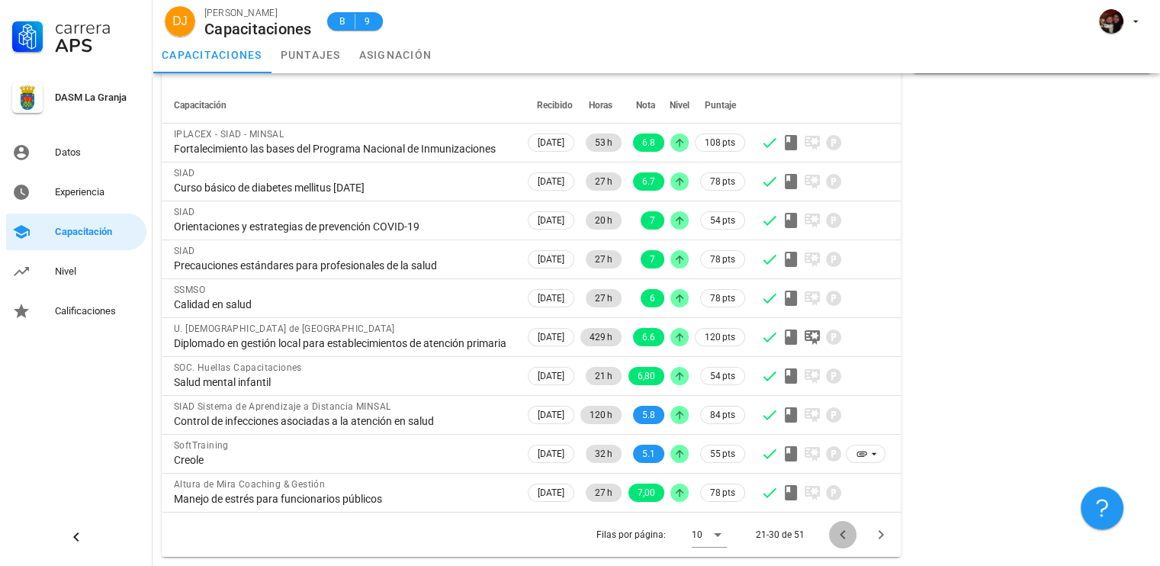
click at [840, 535] on icon "Página anterior" at bounding box center [843, 534] width 18 height 18
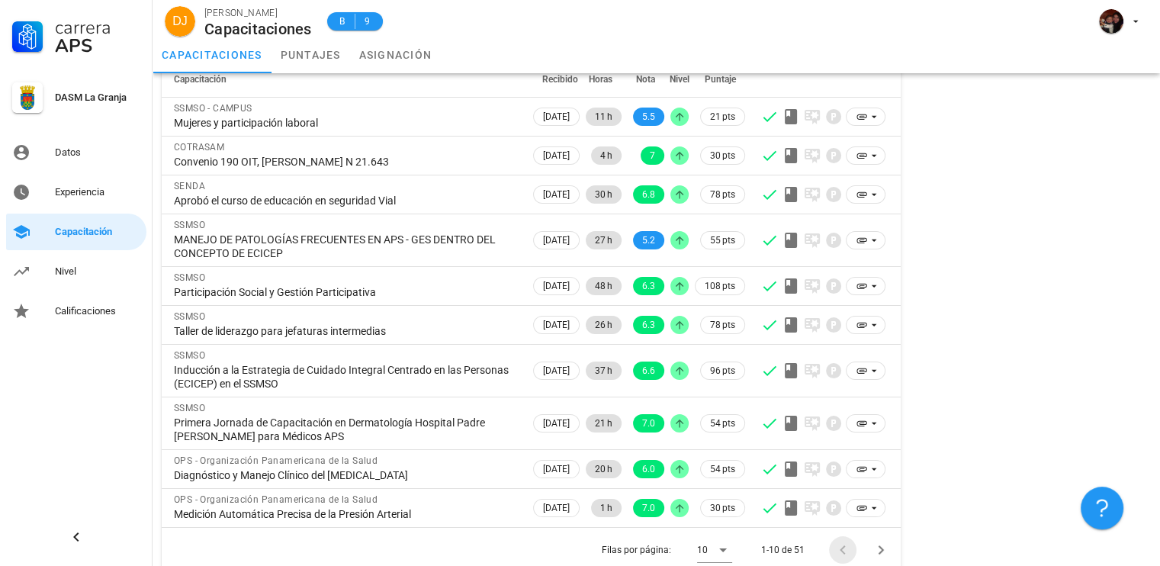
click at [840, 536] on div at bounding box center [845, 549] width 33 height 27
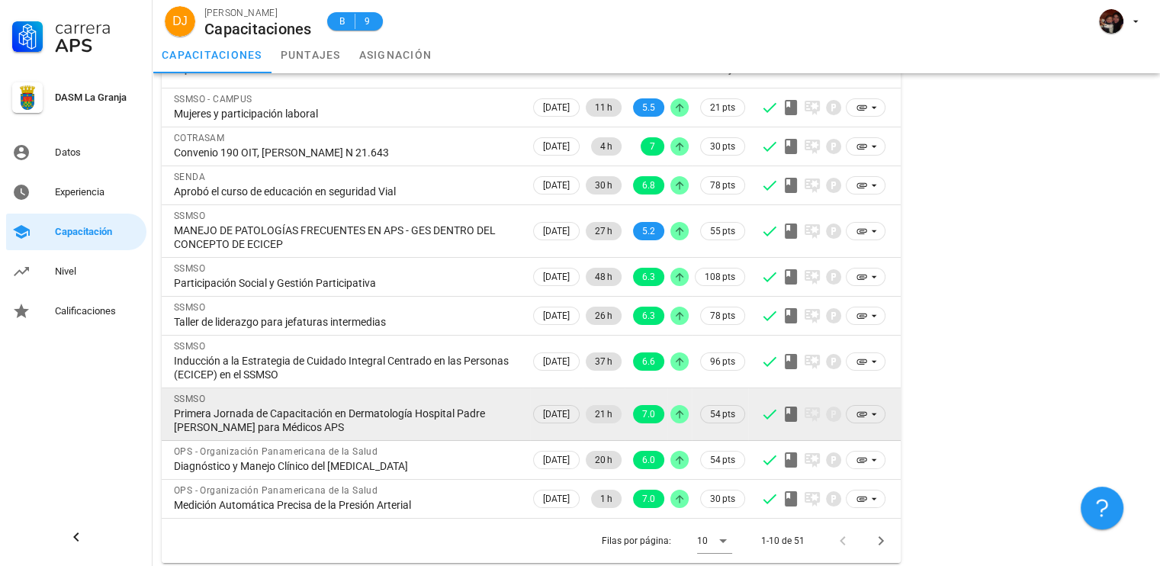
scroll to position [136, 0]
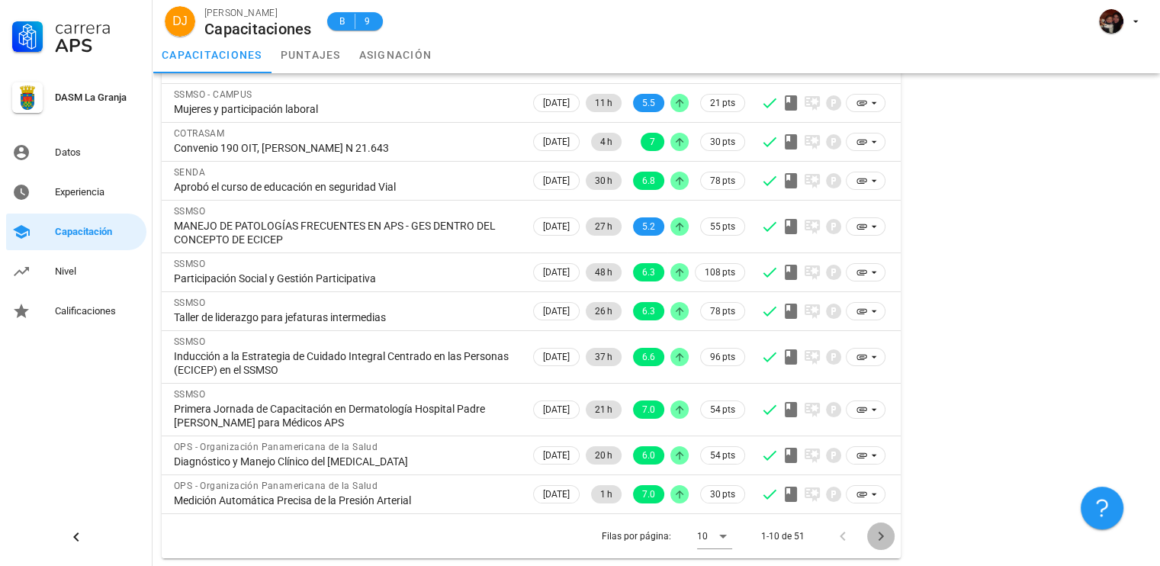
click at [874, 535] on icon "Página siguiente" at bounding box center [881, 536] width 18 height 18
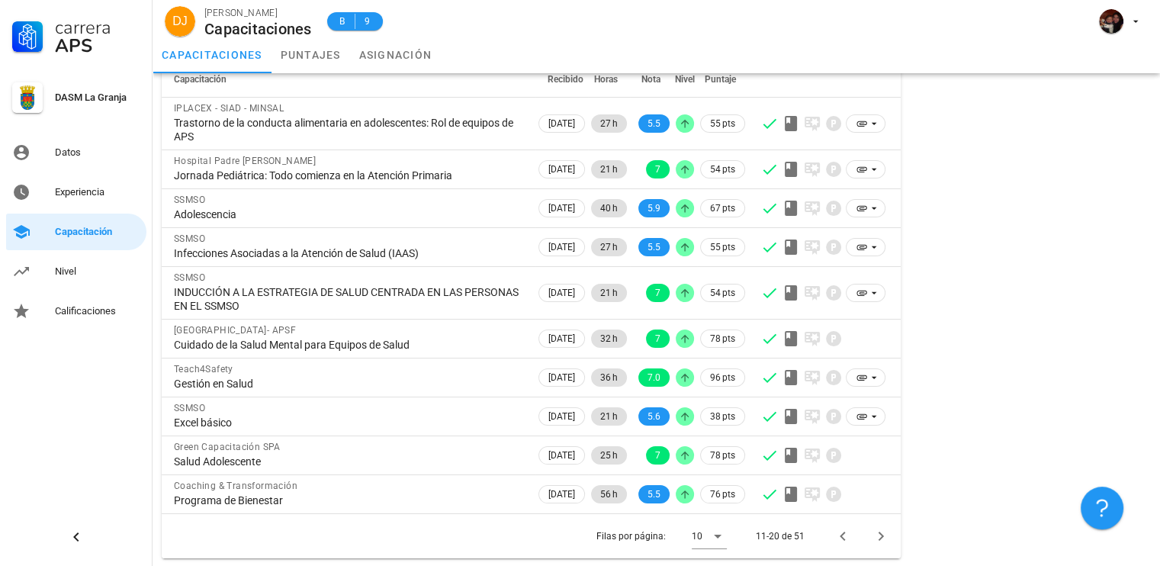
scroll to position [122, 0]
click at [885, 532] on icon "Página siguiente" at bounding box center [881, 536] width 18 height 18
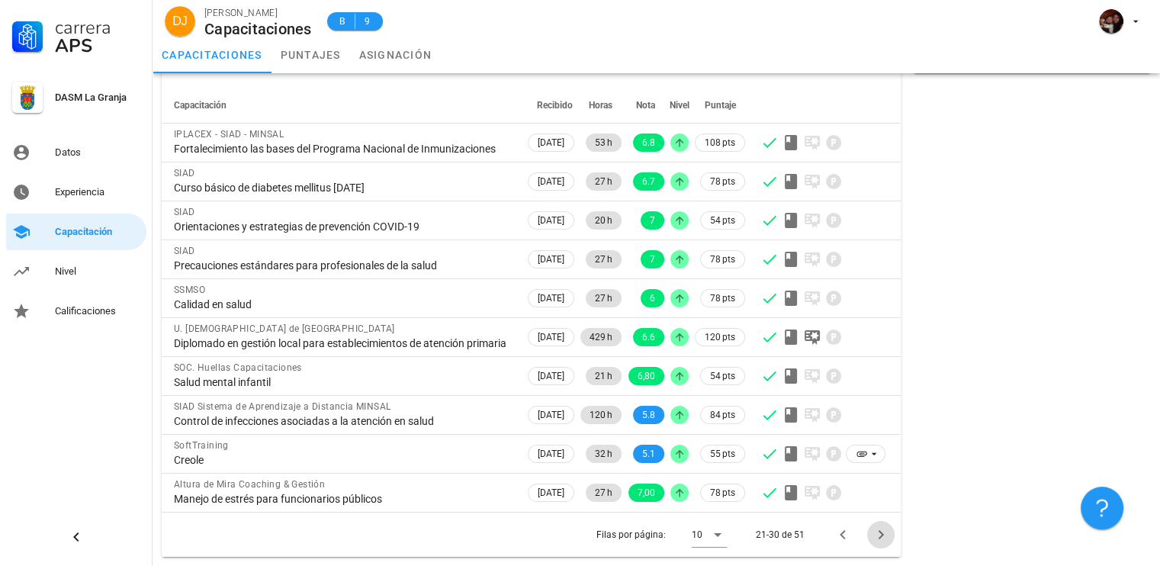
click at [874, 532] on icon "Página siguiente" at bounding box center [881, 534] width 18 height 18
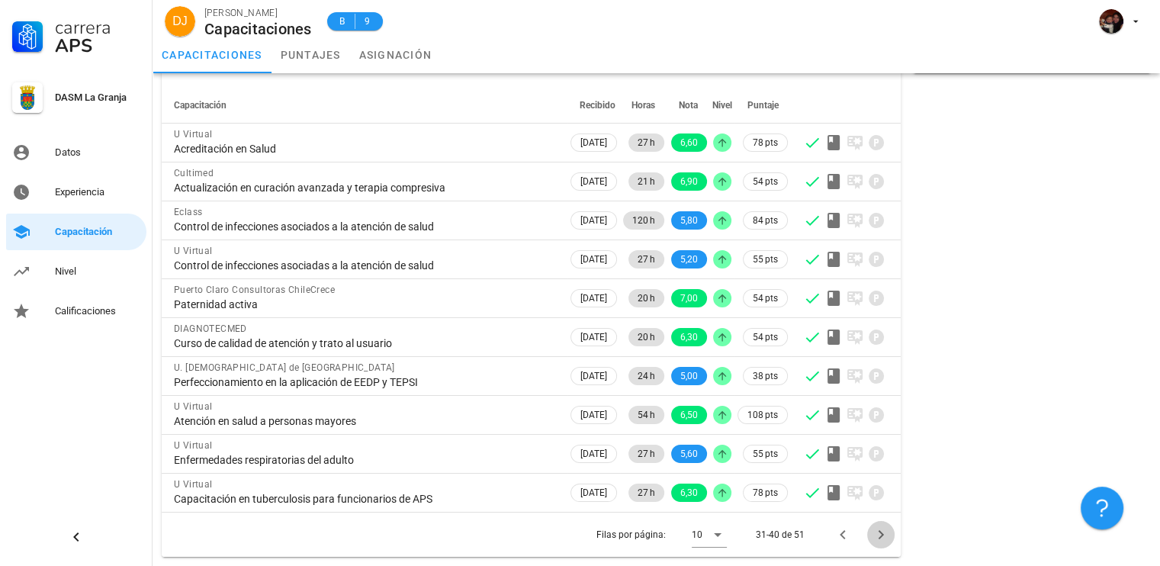
scroll to position [95, 0]
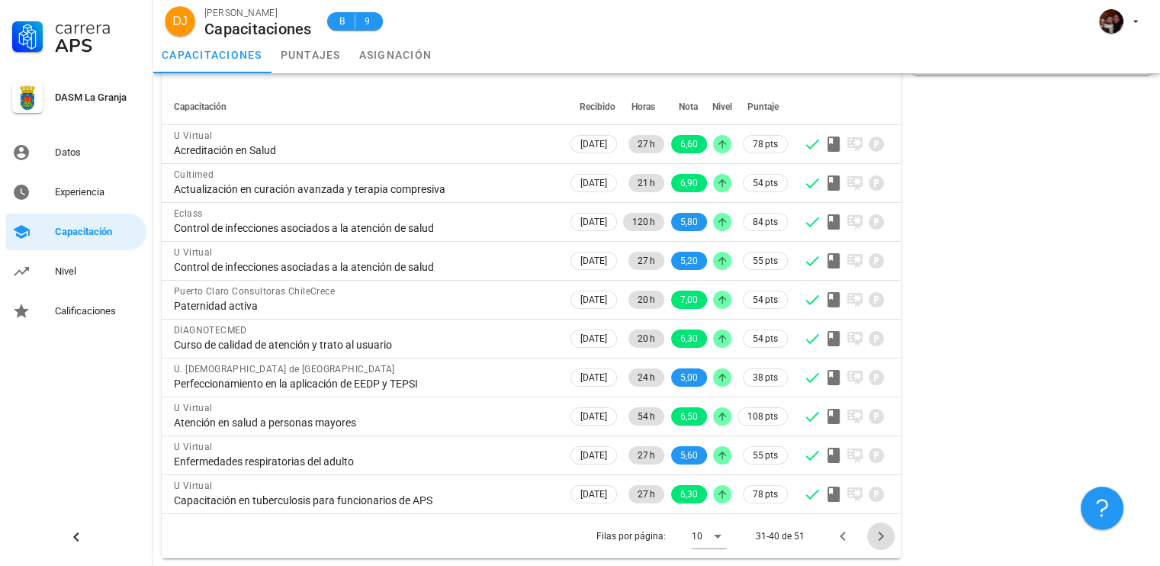
click at [884, 534] on icon "Página siguiente" at bounding box center [881, 536] width 18 height 18
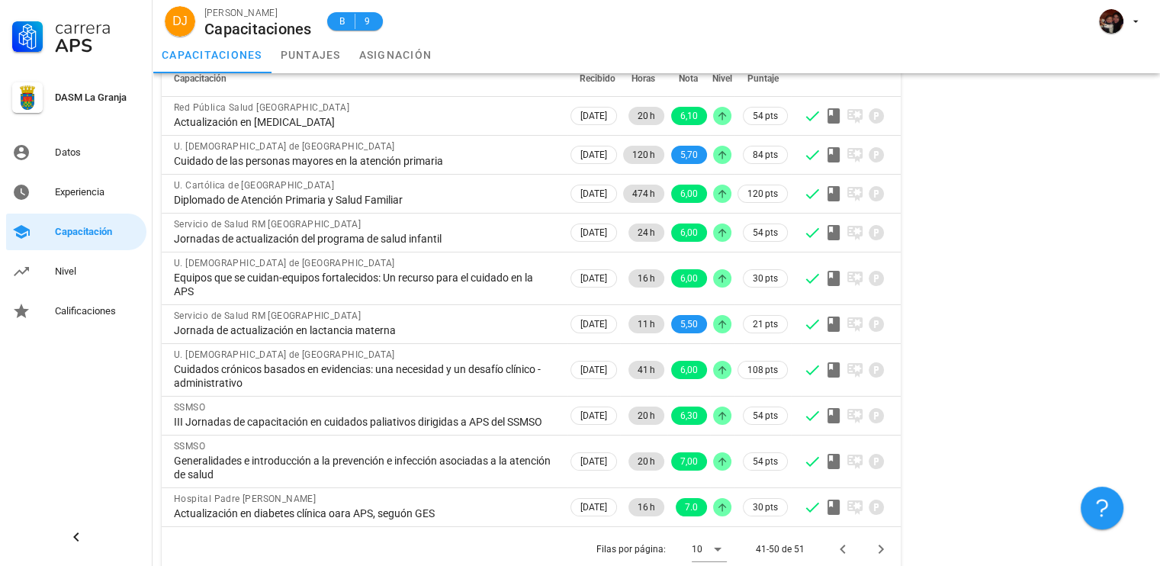
scroll to position [149, 0]
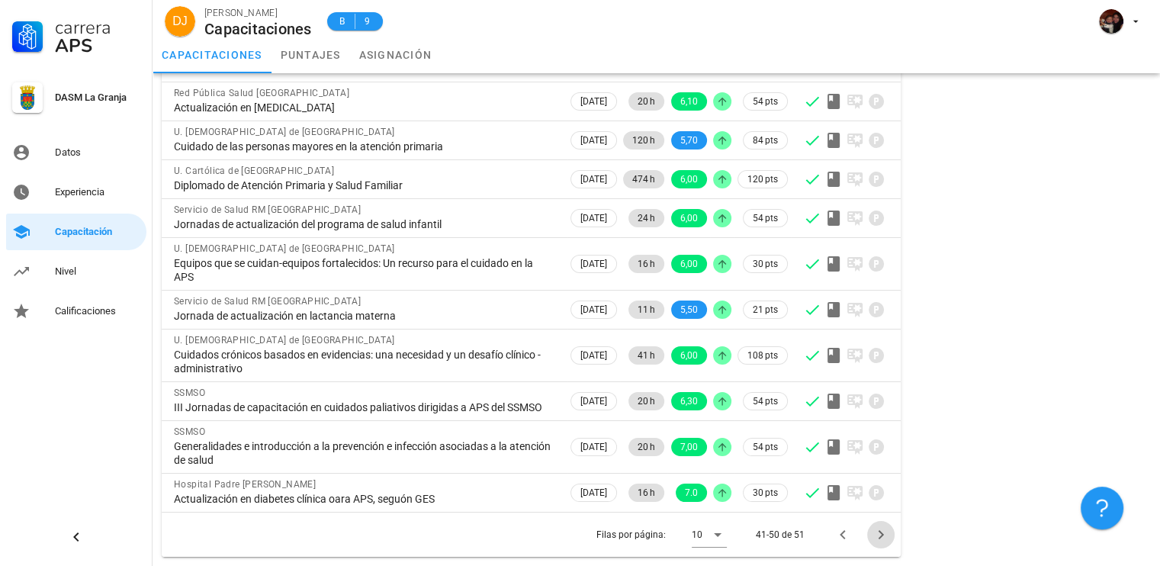
click at [887, 531] on icon "Página siguiente" at bounding box center [881, 534] width 18 height 18
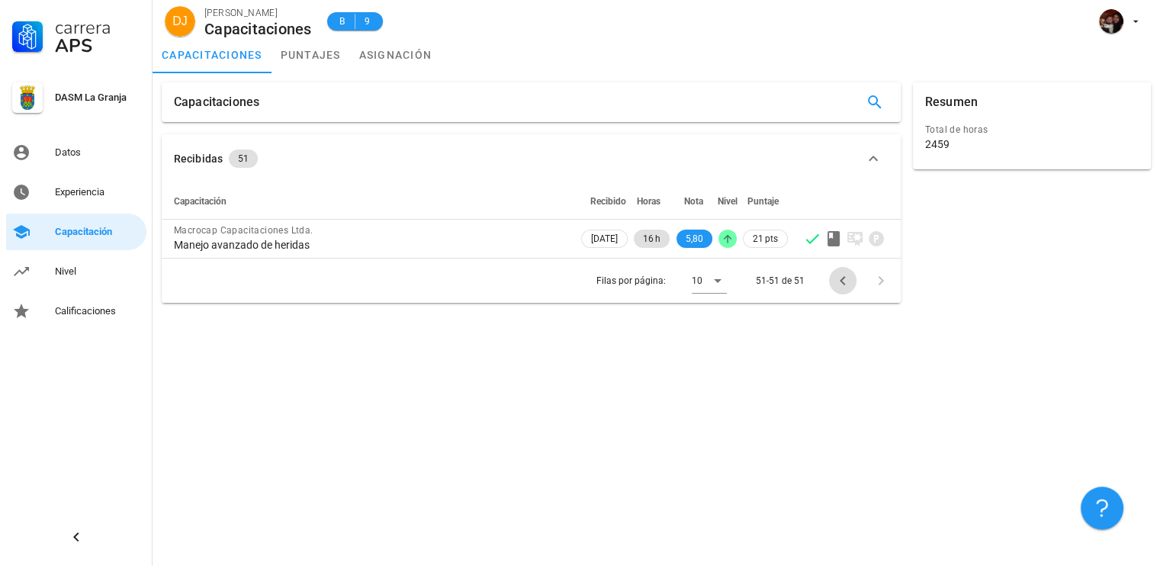
click at [843, 281] on icon "Página anterior" at bounding box center [843, 280] width 18 height 18
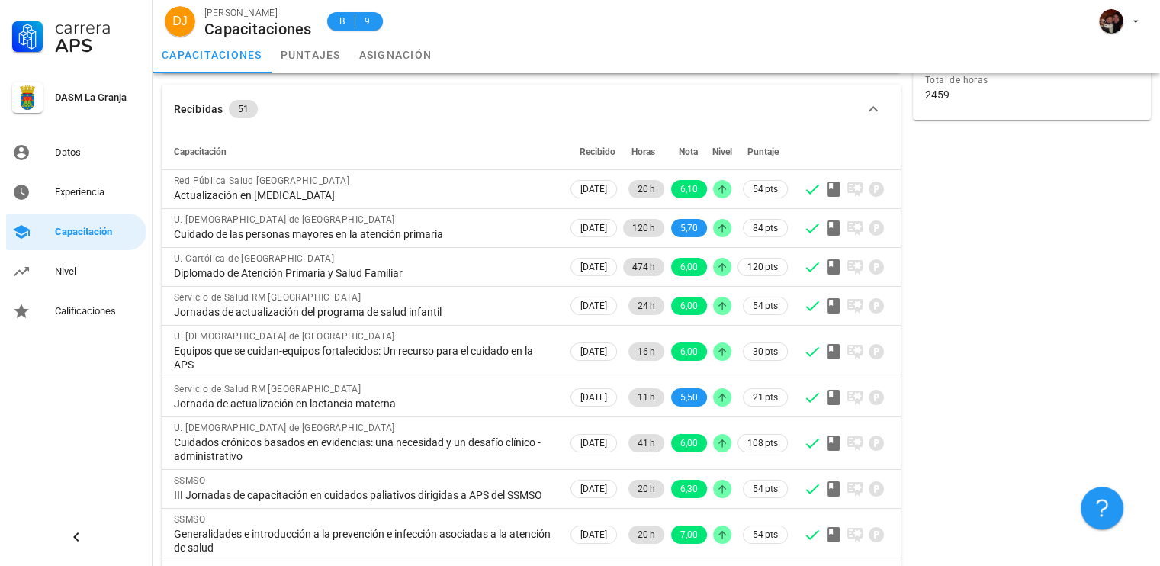
scroll to position [149, 0]
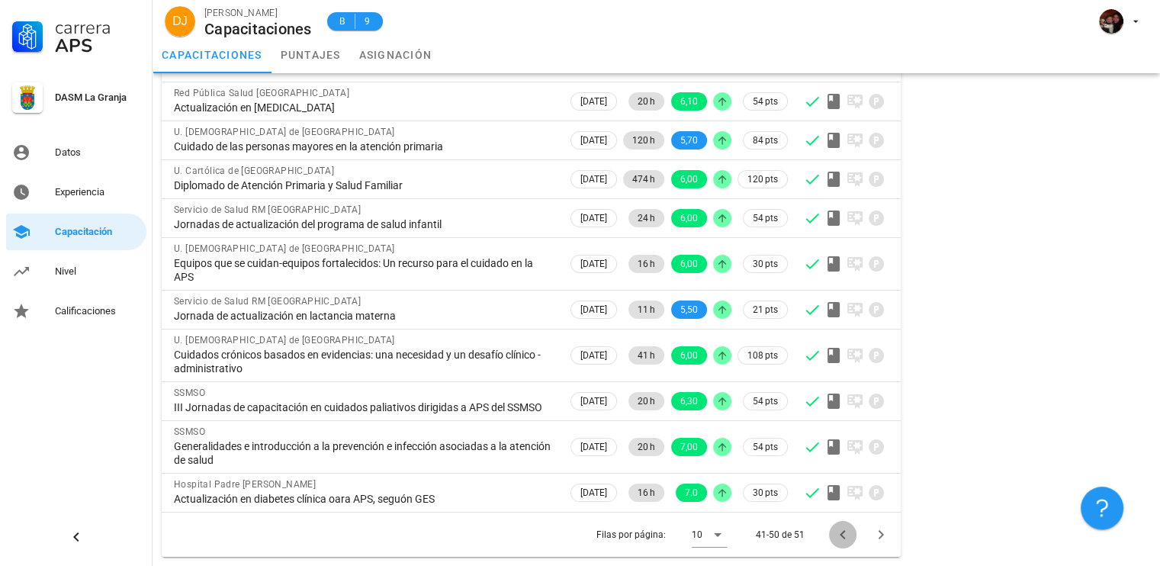
click at [851, 529] on icon "Página anterior" at bounding box center [843, 534] width 18 height 18
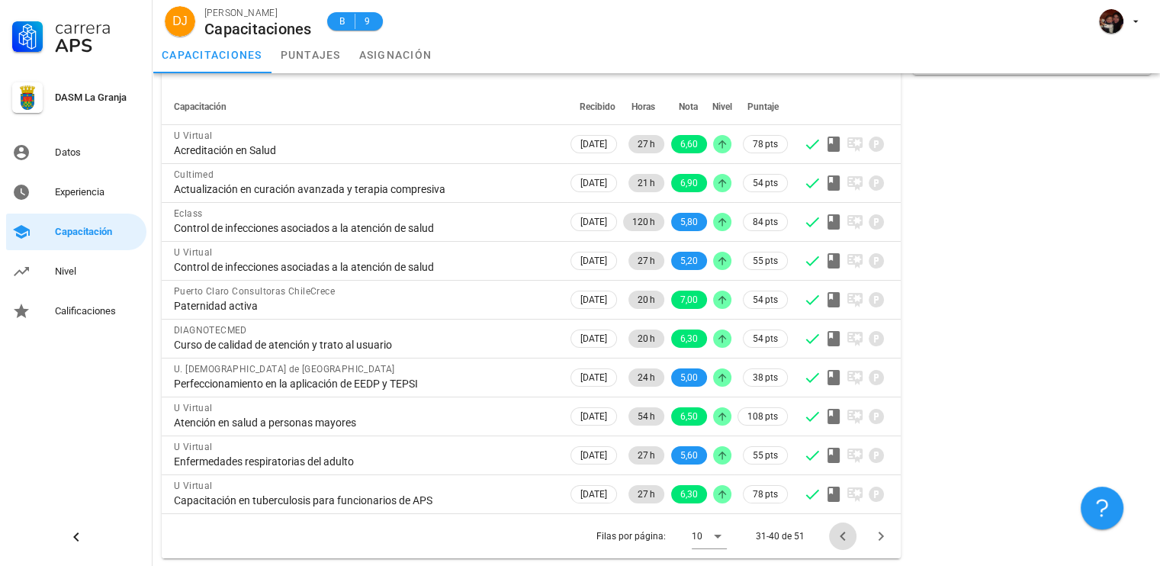
click at [850, 538] on icon "Página anterior" at bounding box center [843, 536] width 18 height 18
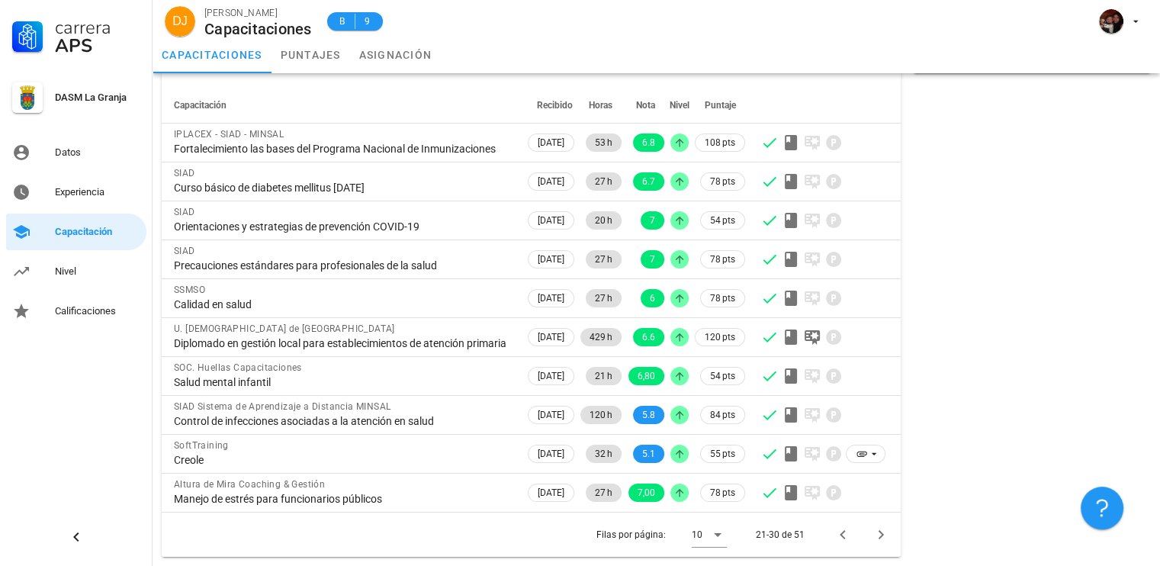
scroll to position [122, 0]
click at [846, 538] on icon "Página anterior" at bounding box center [843, 534] width 18 height 18
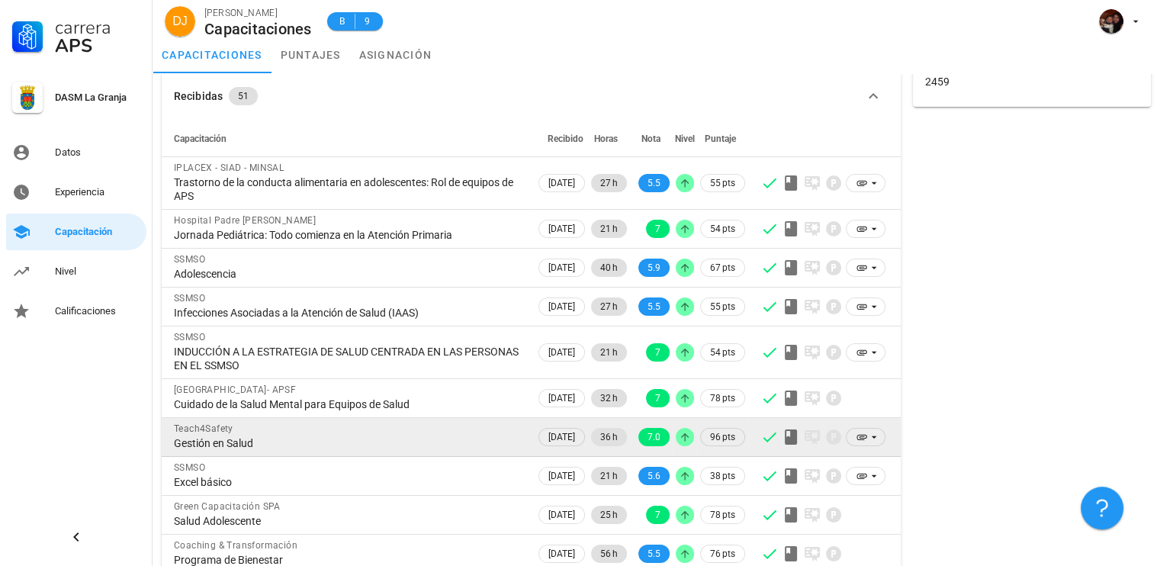
scroll to position [0, 0]
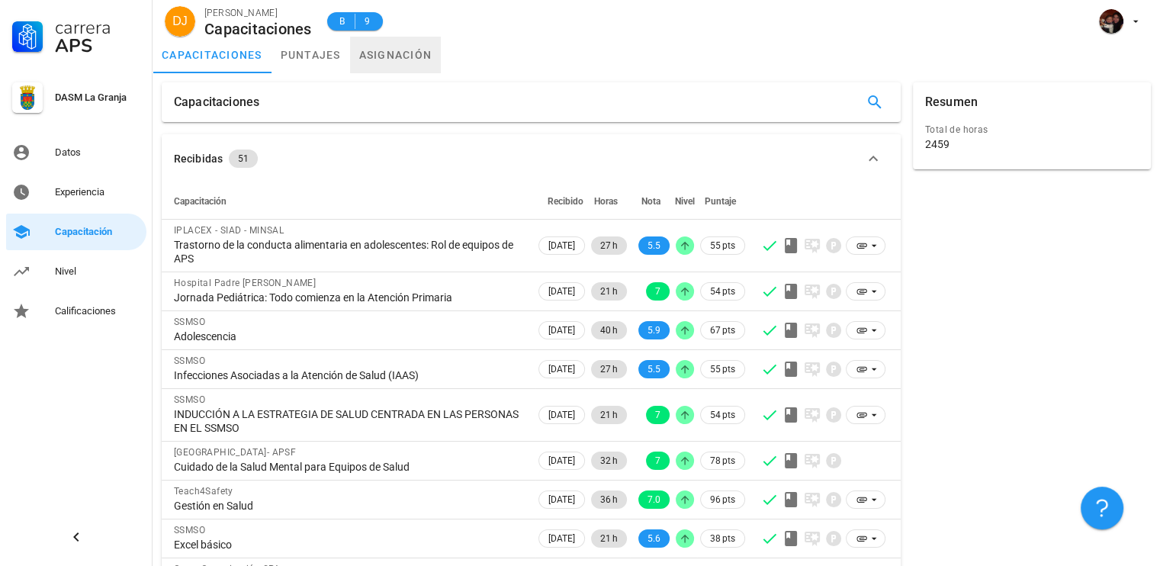
click at [375, 59] on link "asignación" at bounding box center [396, 55] width 92 height 37
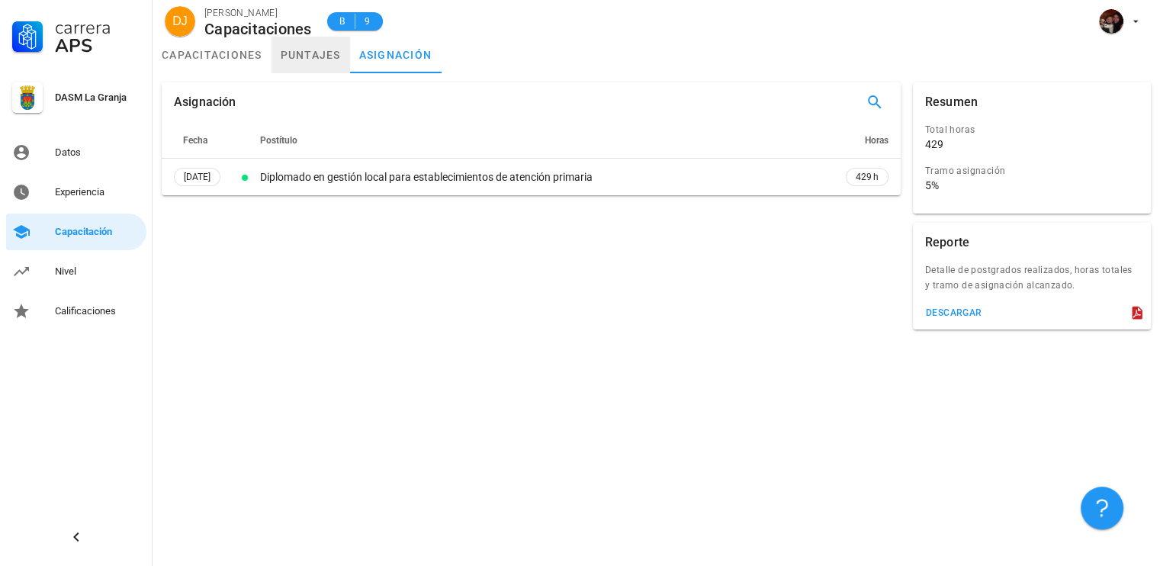
click at [329, 41] on link "puntajes" at bounding box center [310, 55] width 79 height 37
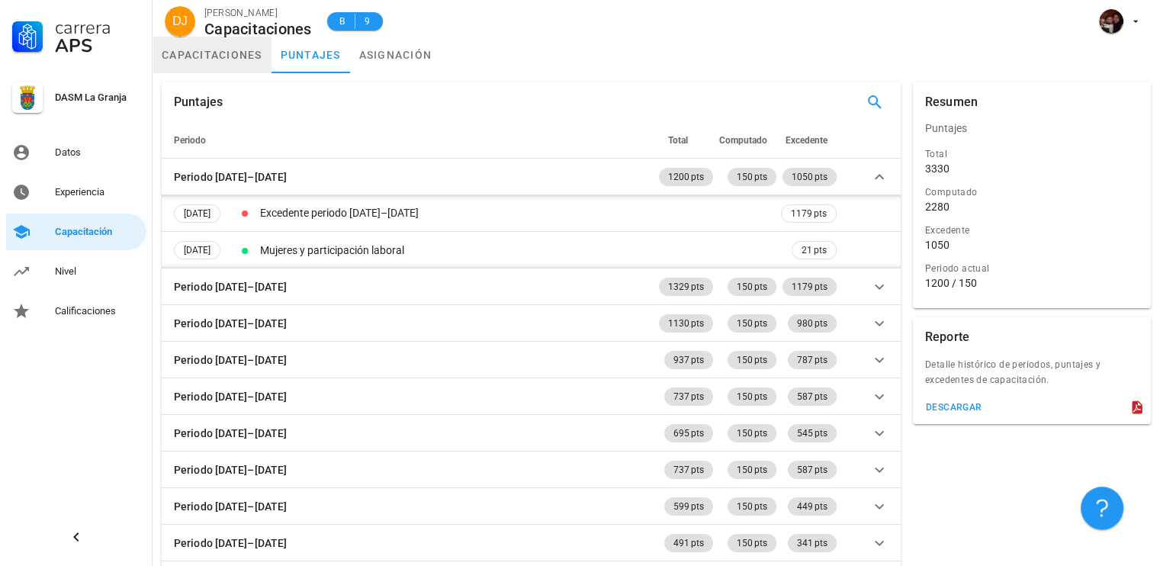
click at [249, 52] on link "capacitaciones" at bounding box center [212, 55] width 119 height 37
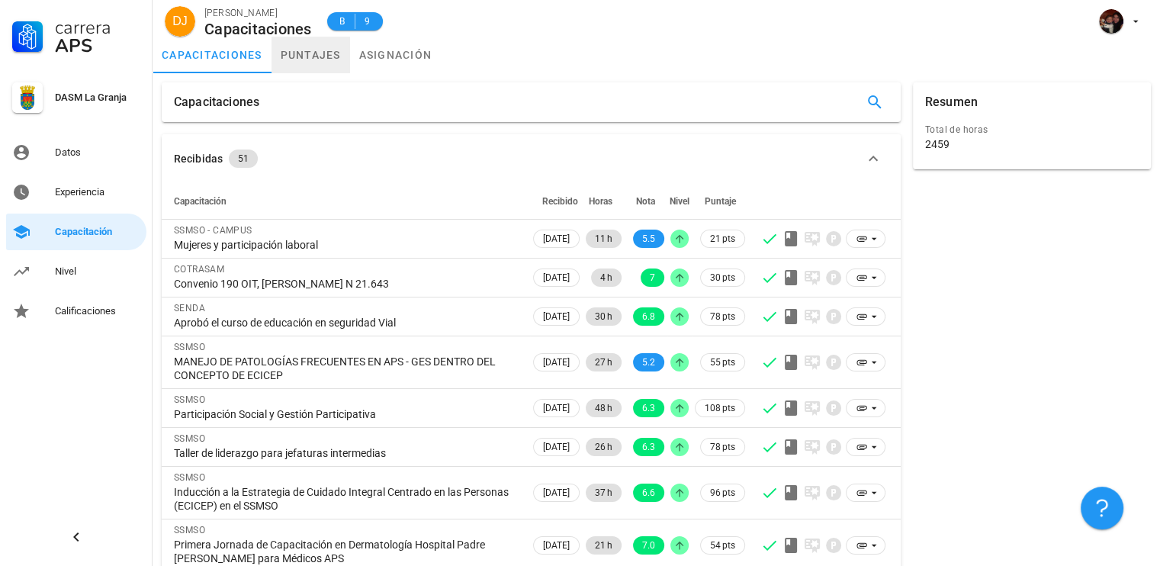
click at [332, 56] on link "puntajes" at bounding box center [310, 55] width 79 height 37
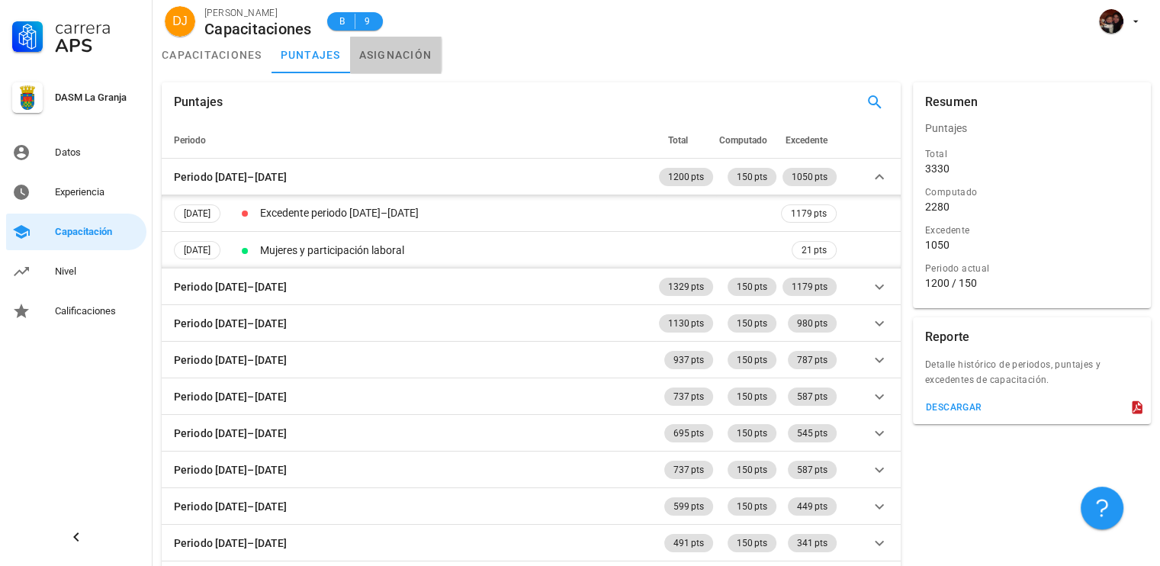
click at [417, 47] on link "asignación" at bounding box center [396, 55] width 92 height 37
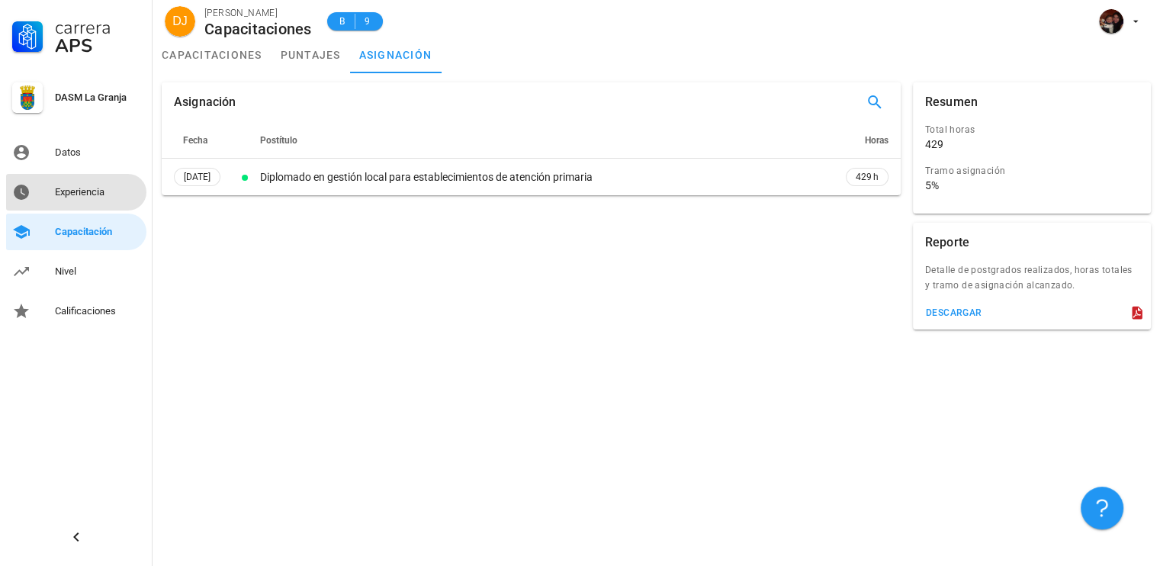
click at [104, 197] on div "Experiencia" at bounding box center [97, 192] width 85 height 12
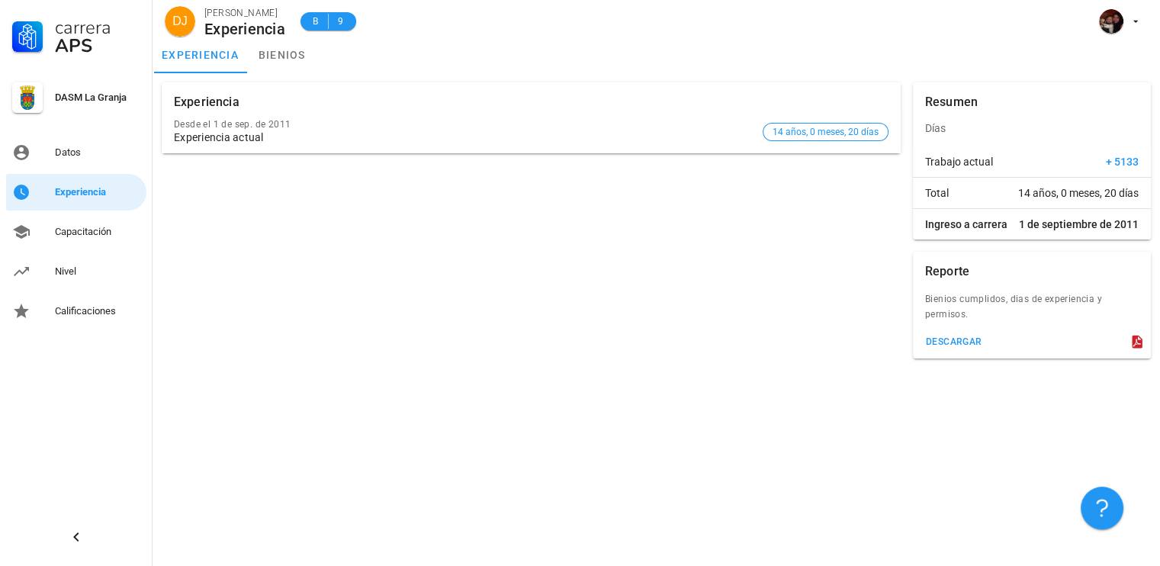
click at [229, 130] on div "Desde el [DATE] Experiencia actual" at bounding box center [465, 131] width 583 height 43
click at [72, 159] on div "Datos" at bounding box center [97, 152] width 85 height 24
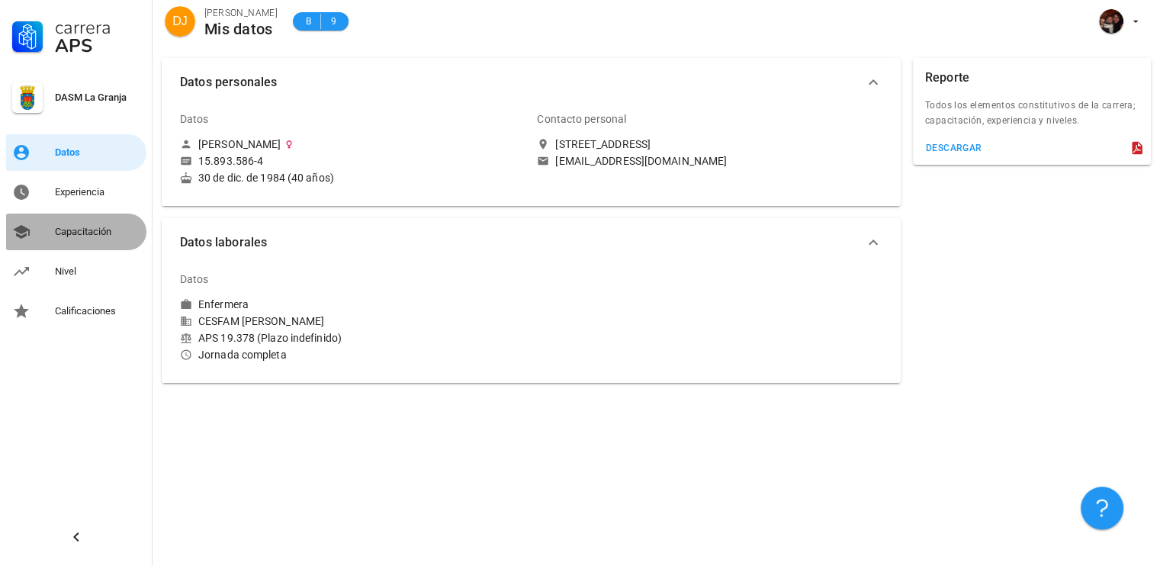
click at [103, 236] on div "Capacitación" at bounding box center [97, 232] width 85 height 12
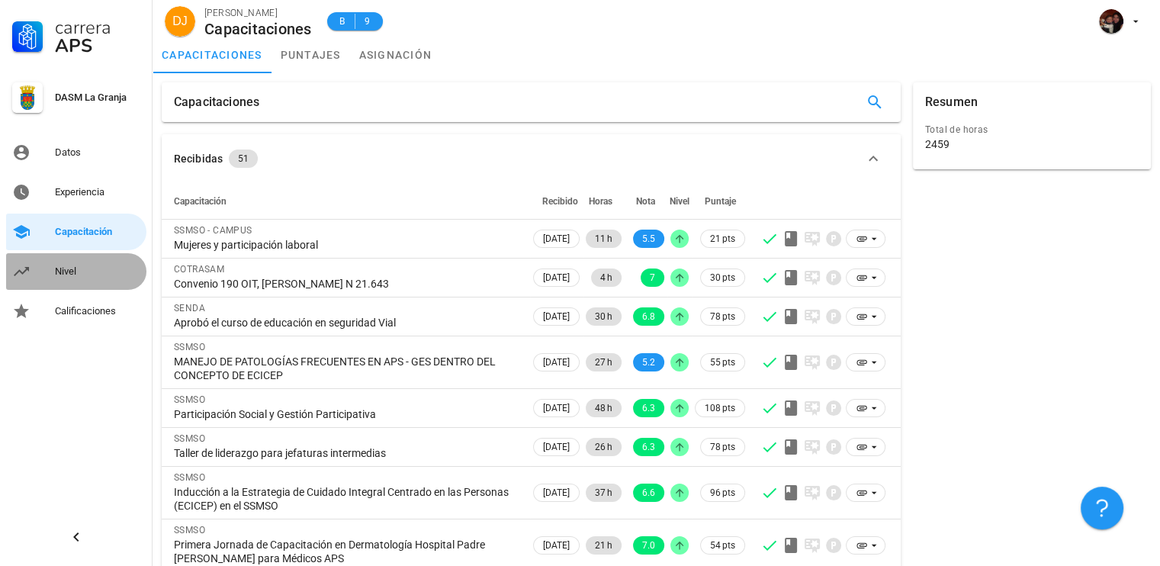
click at [101, 272] on div "Nivel" at bounding box center [97, 271] width 85 height 12
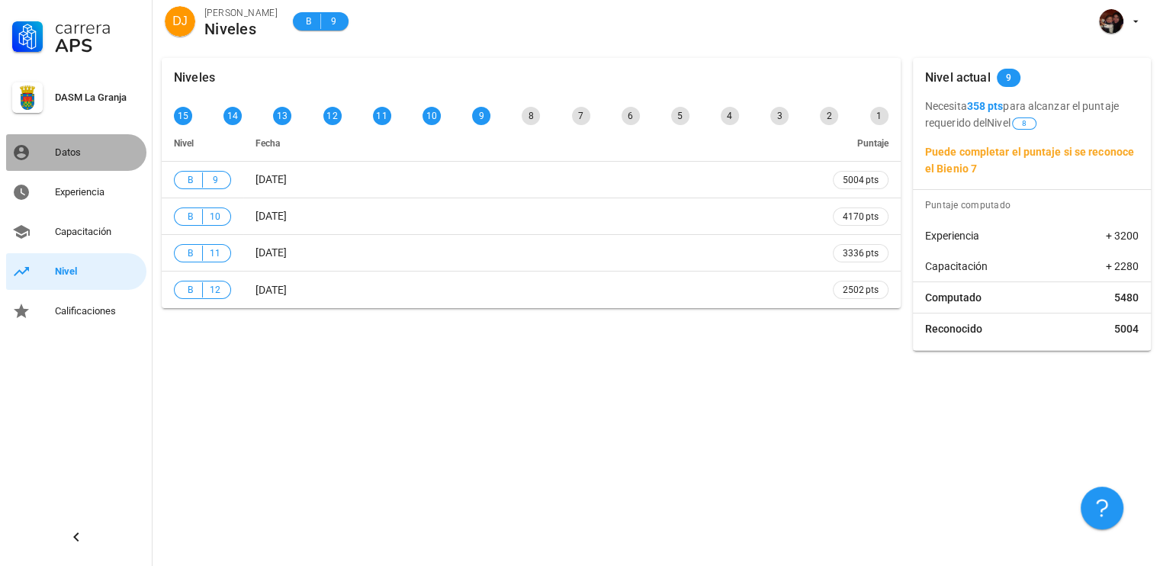
click at [83, 153] on div "Datos" at bounding box center [97, 152] width 85 height 12
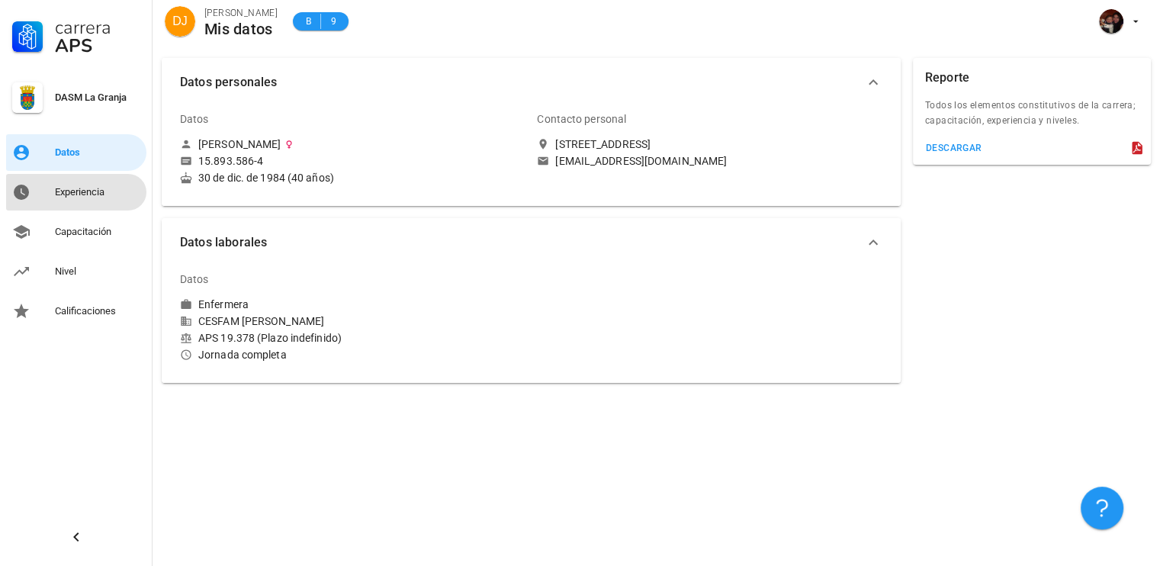
click at [88, 193] on div "Experiencia" at bounding box center [97, 192] width 85 height 12
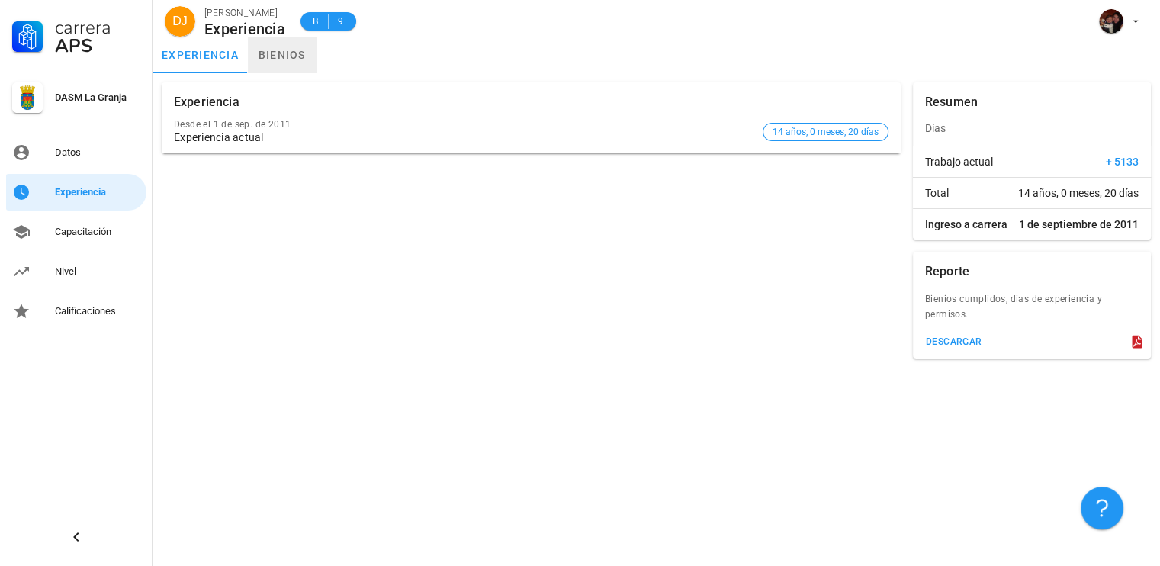
click at [284, 52] on link "bienios" at bounding box center [282, 55] width 69 height 37
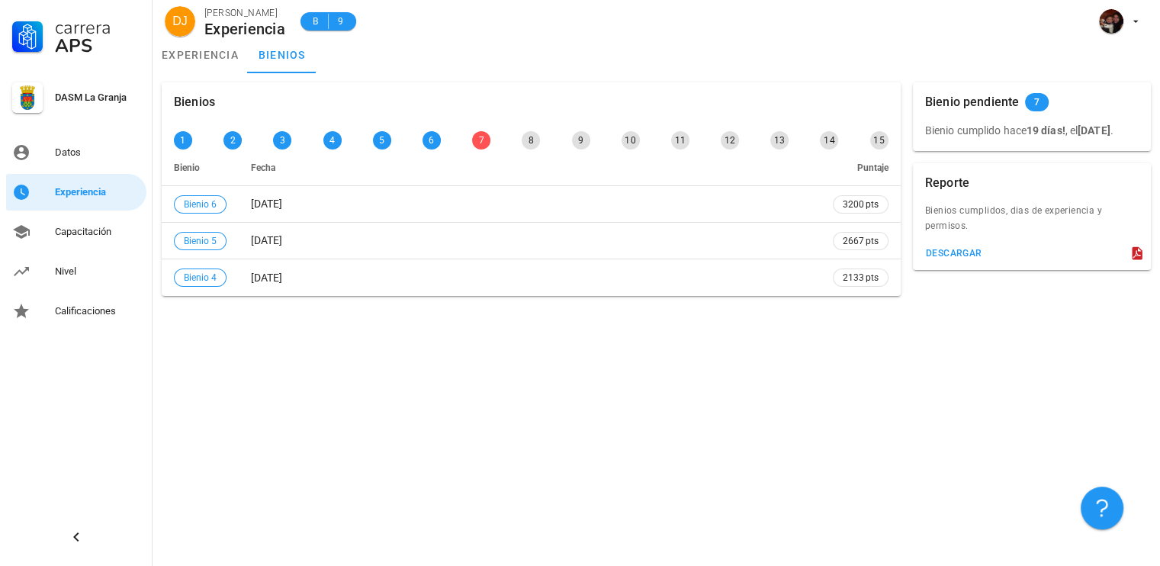
click at [490, 141] on div "7" at bounding box center [481, 140] width 24 height 24
click at [94, 239] on div "Capacitación" at bounding box center [97, 232] width 85 height 24
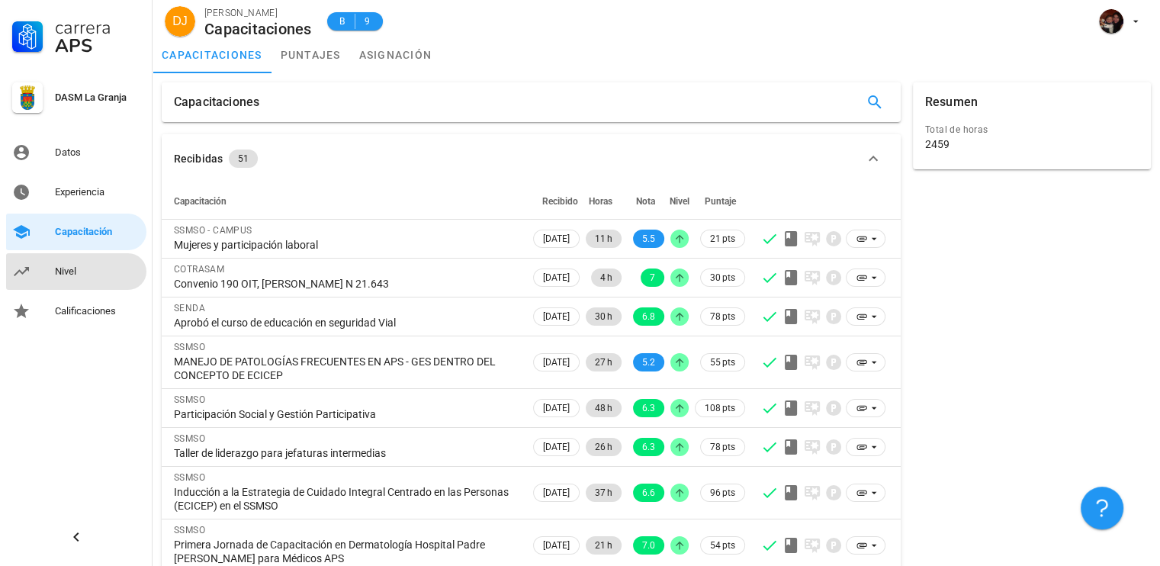
click at [94, 266] on div "Nivel" at bounding box center [97, 271] width 85 height 12
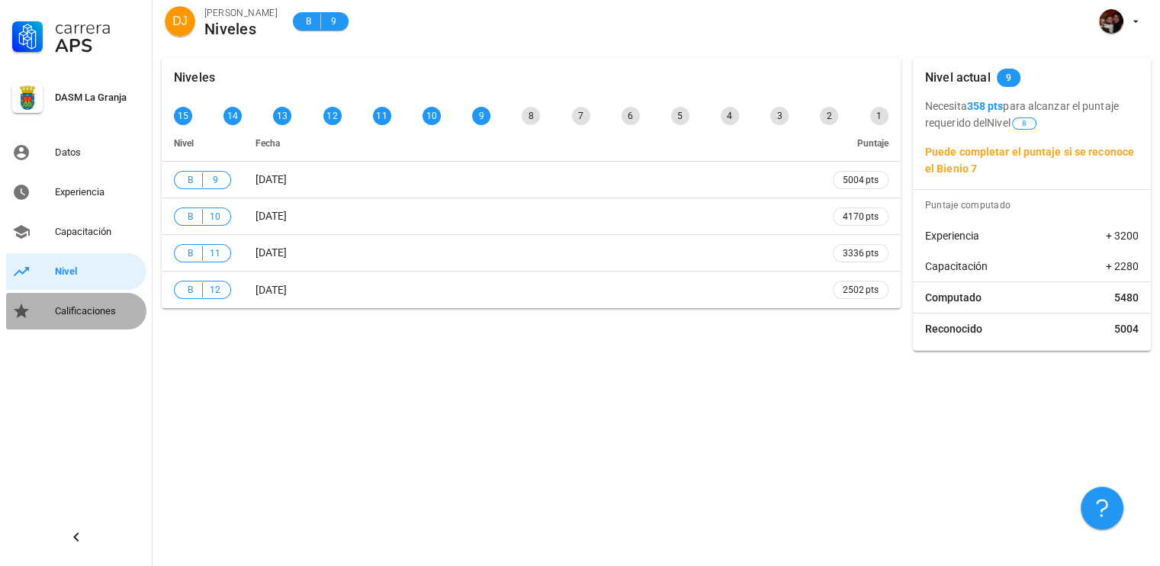
click at [102, 309] on div "Calificaciones" at bounding box center [97, 311] width 85 height 12
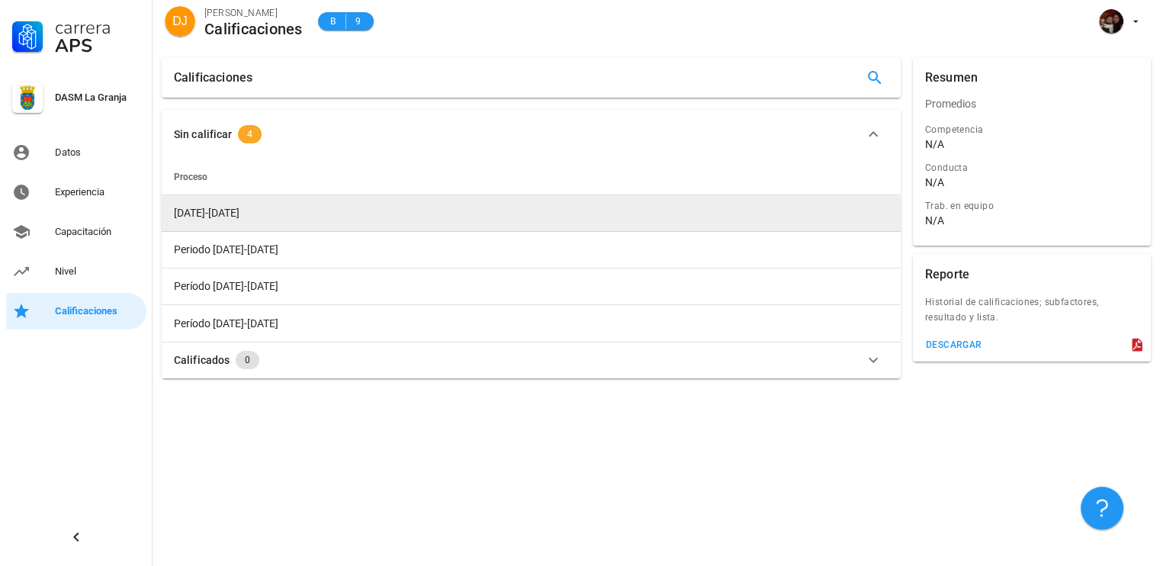
click at [215, 218] on span "[DATE]-[DATE]" at bounding box center [207, 213] width 66 height 12
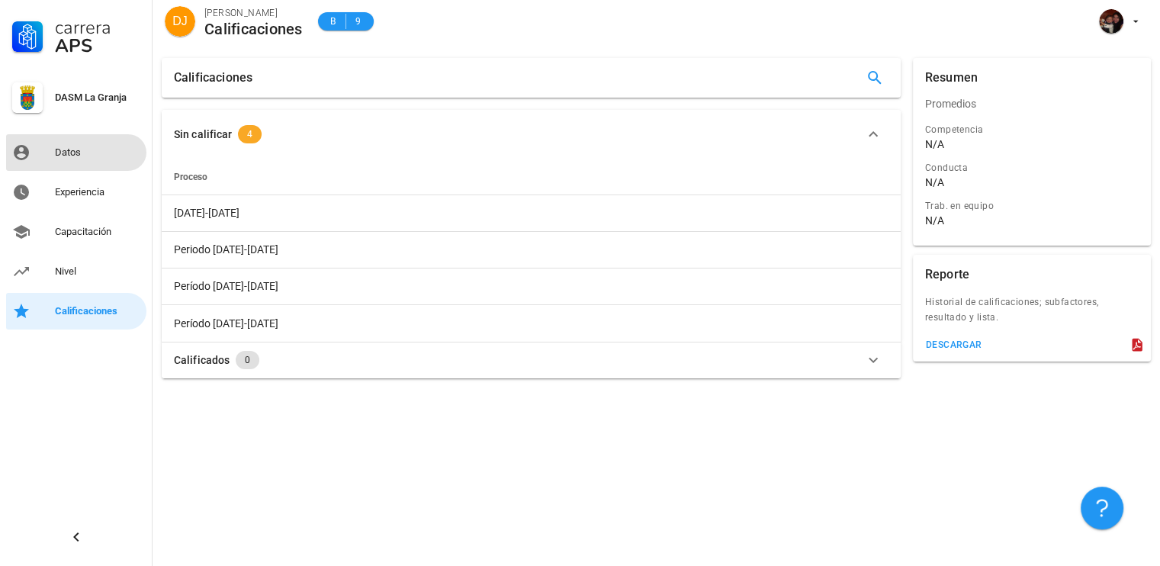
click at [134, 153] on div "Datos" at bounding box center [97, 152] width 85 height 12
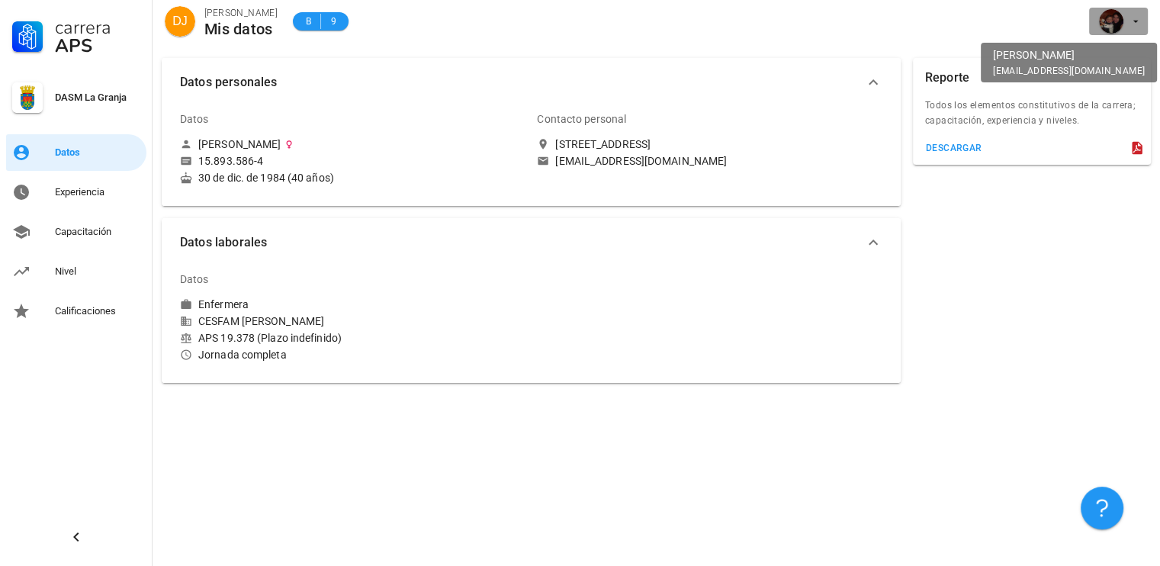
click at [1130, 22] on icon "button" at bounding box center [1135, 21] width 12 height 12
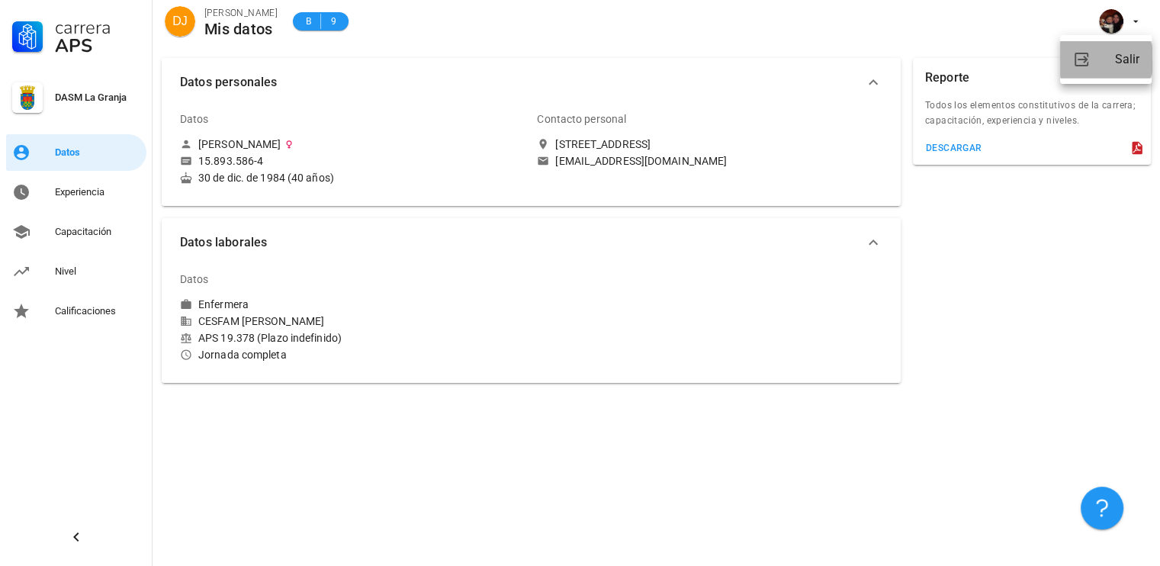
click at [1129, 50] on div "Salir" at bounding box center [1127, 59] width 24 height 31
